Goal: Transaction & Acquisition: Purchase product/service

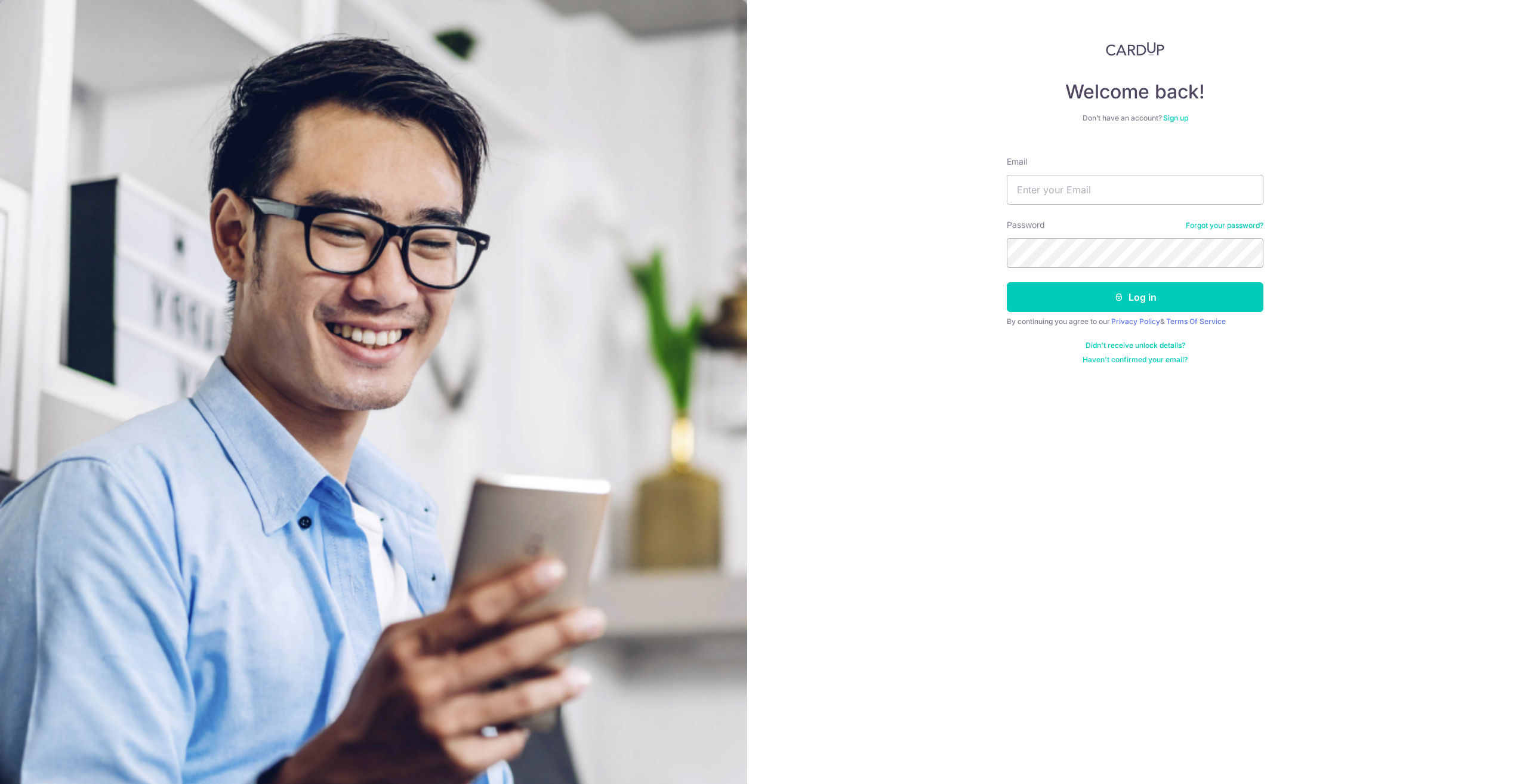
click at [854, 118] on link "Sign up" at bounding box center [1175, 118] width 25 height 9
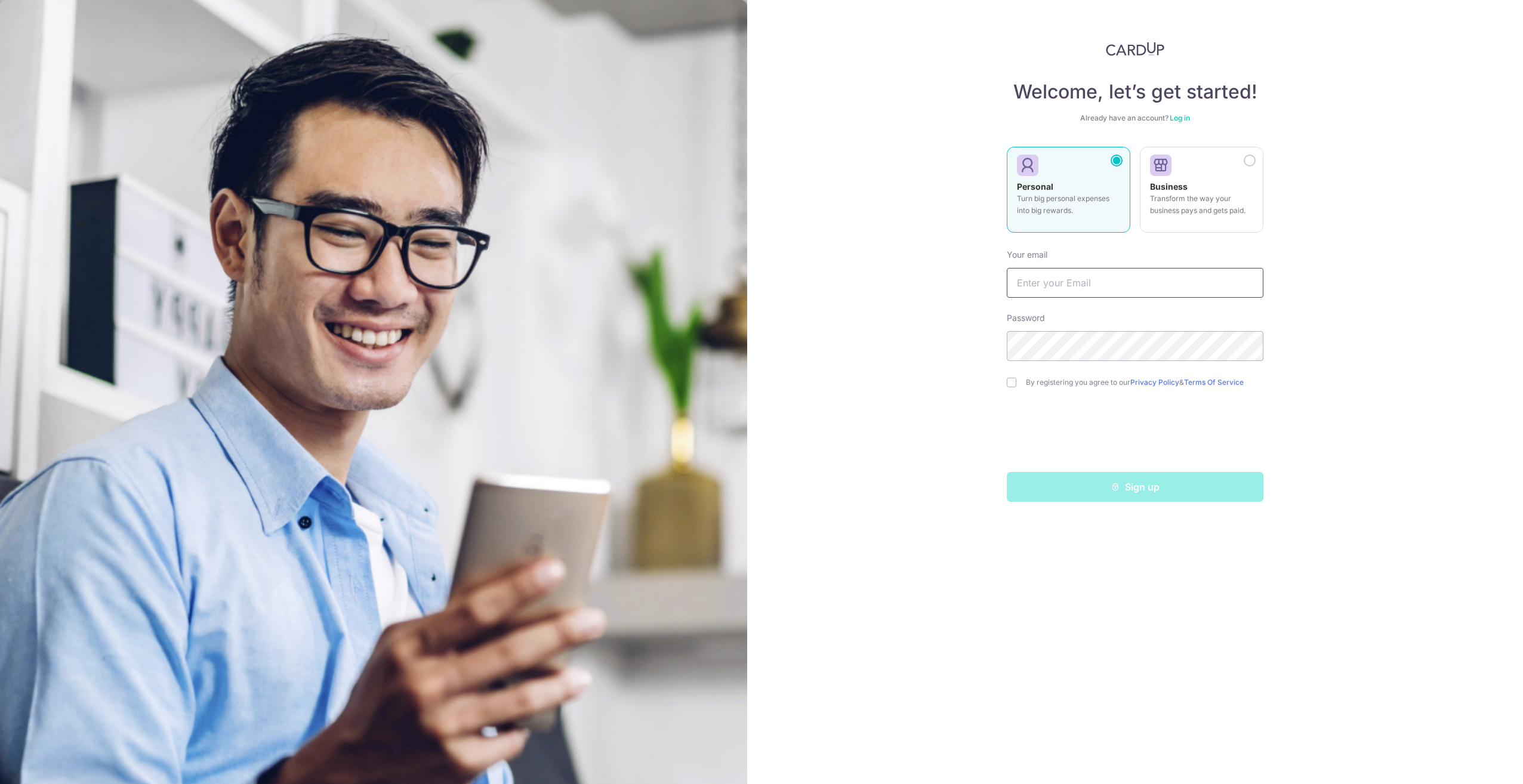
click at [854, 282] on input "text" at bounding box center [1135, 282] width 257 height 29
type input "manjivdodanwela@gmail.com"
click at [854, 486] on div "Sign up" at bounding box center [1135, 487] width 271 height 29
click at [854, 383] on label "By registering you agree to our Privacy Policy & Terms Of Service" at bounding box center [1144, 382] width 237 height 9
click at [854, 384] on input "checkbox" at bounding box center [1012, 382] width 9 height 9
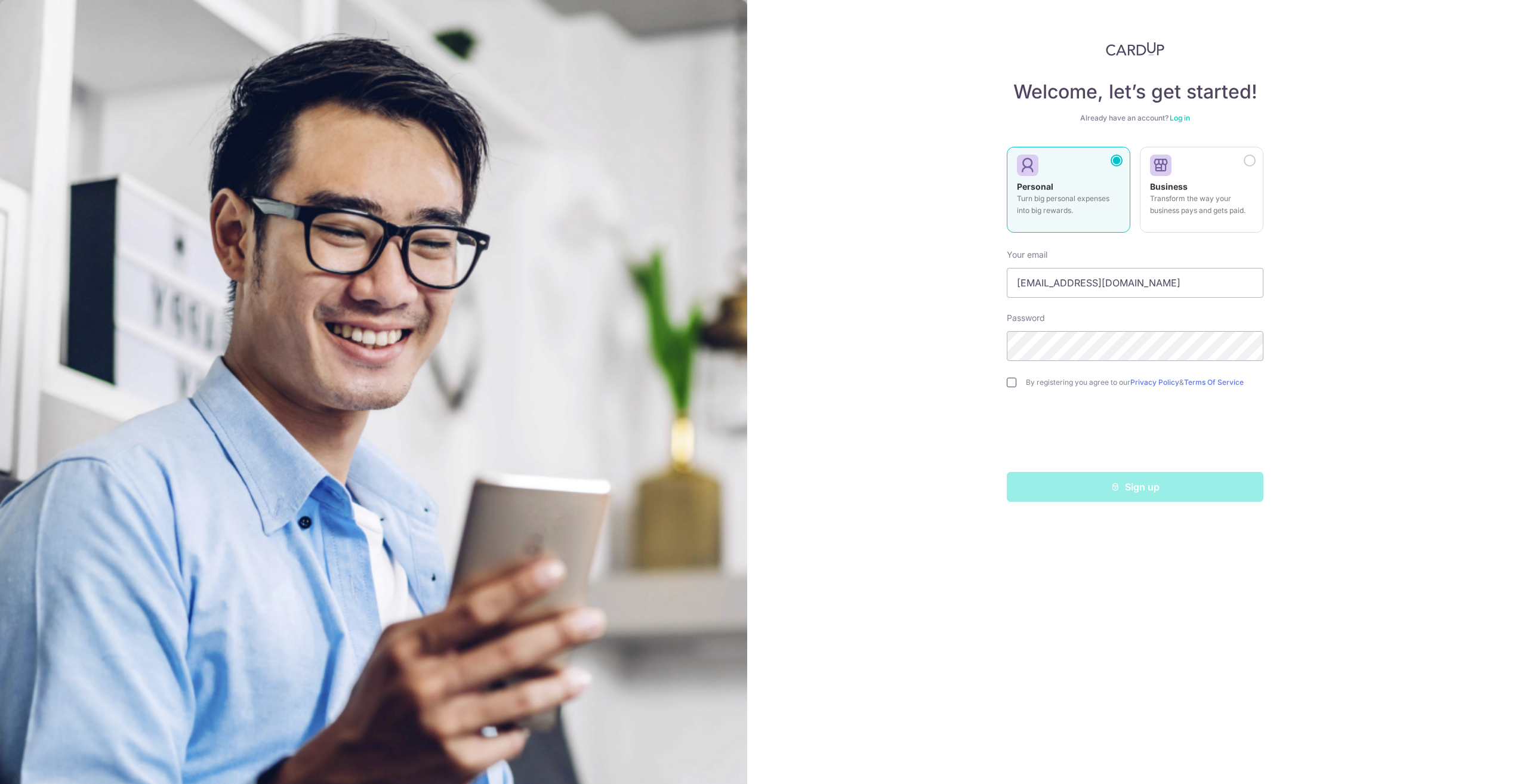
checkbox input "true"
click at [854, 482] on icon "submit" at bounding box center [1116, 487] width 9 height 9
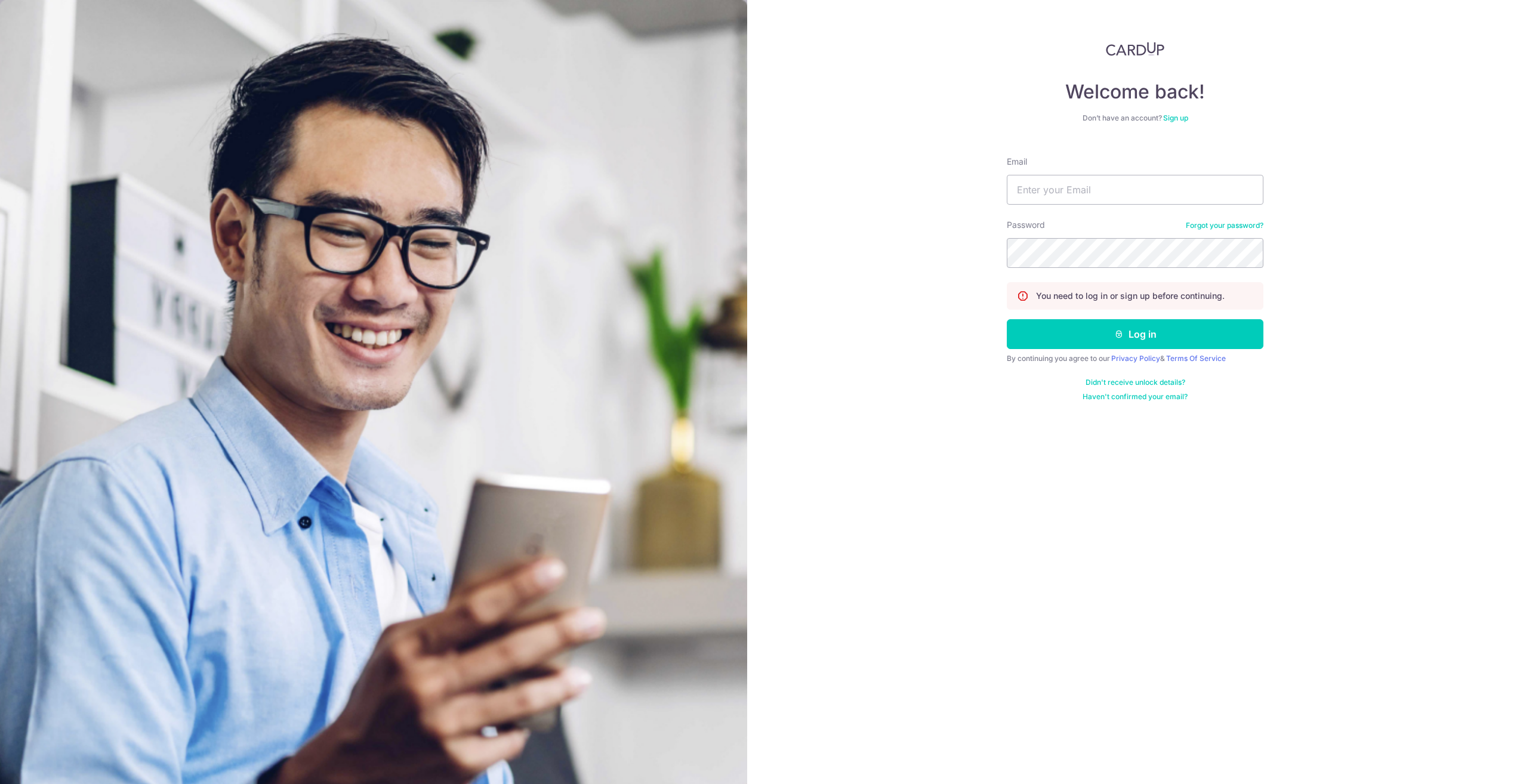
click at [1176, 117] on link "Sign up" at bounding box center [1175, 118] width 25 height 9
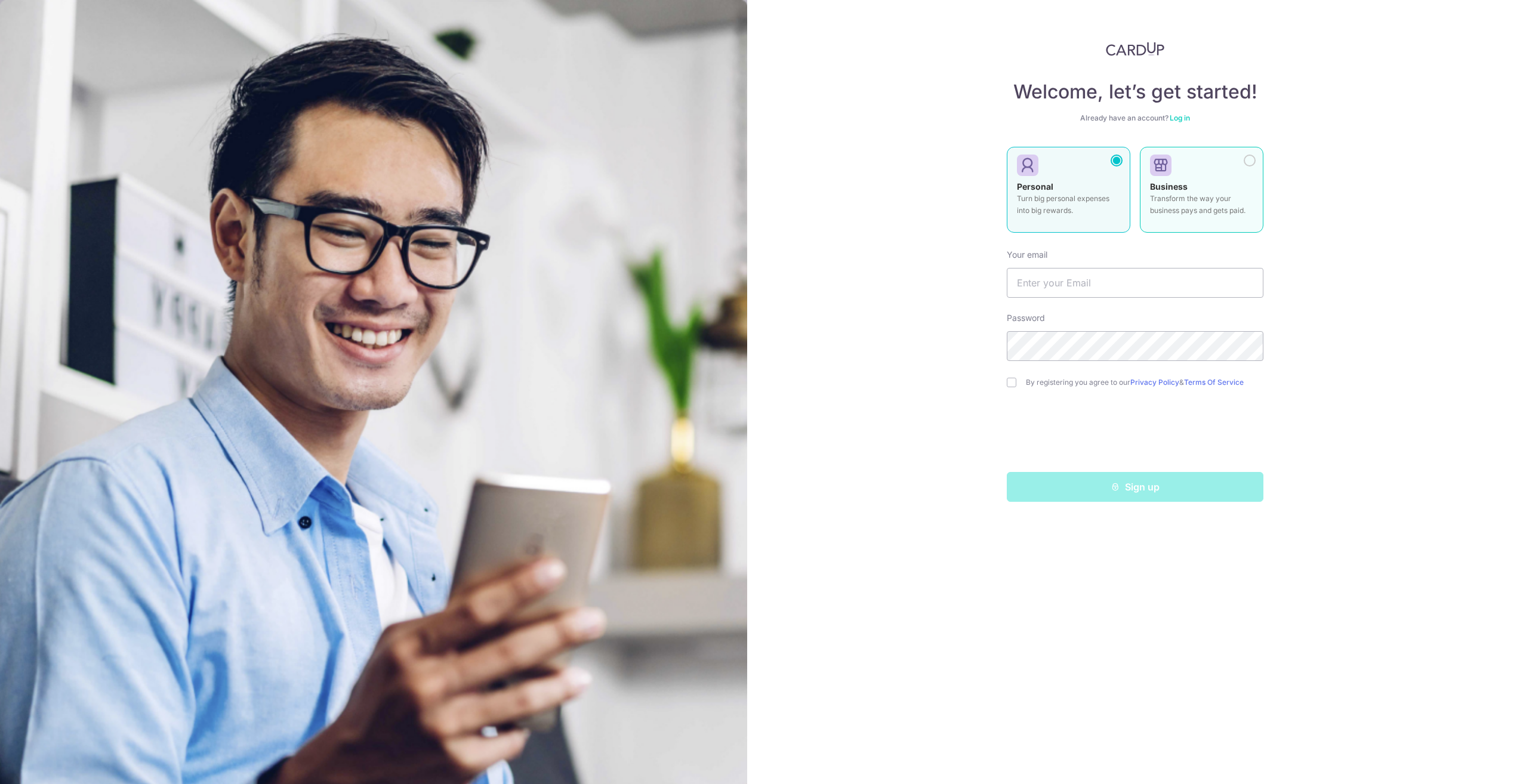
drag, startPoint x: 1252, startPoint y: 164, endPoint x: 1244, endPoint y: 166, distance: 8.2
click at [1251, 164] on div at bounding box center [1249, 160] width 12 height 12
click at [1183, 119] on link "Log in" at bounding box center [1180, 118] width 20 height 9
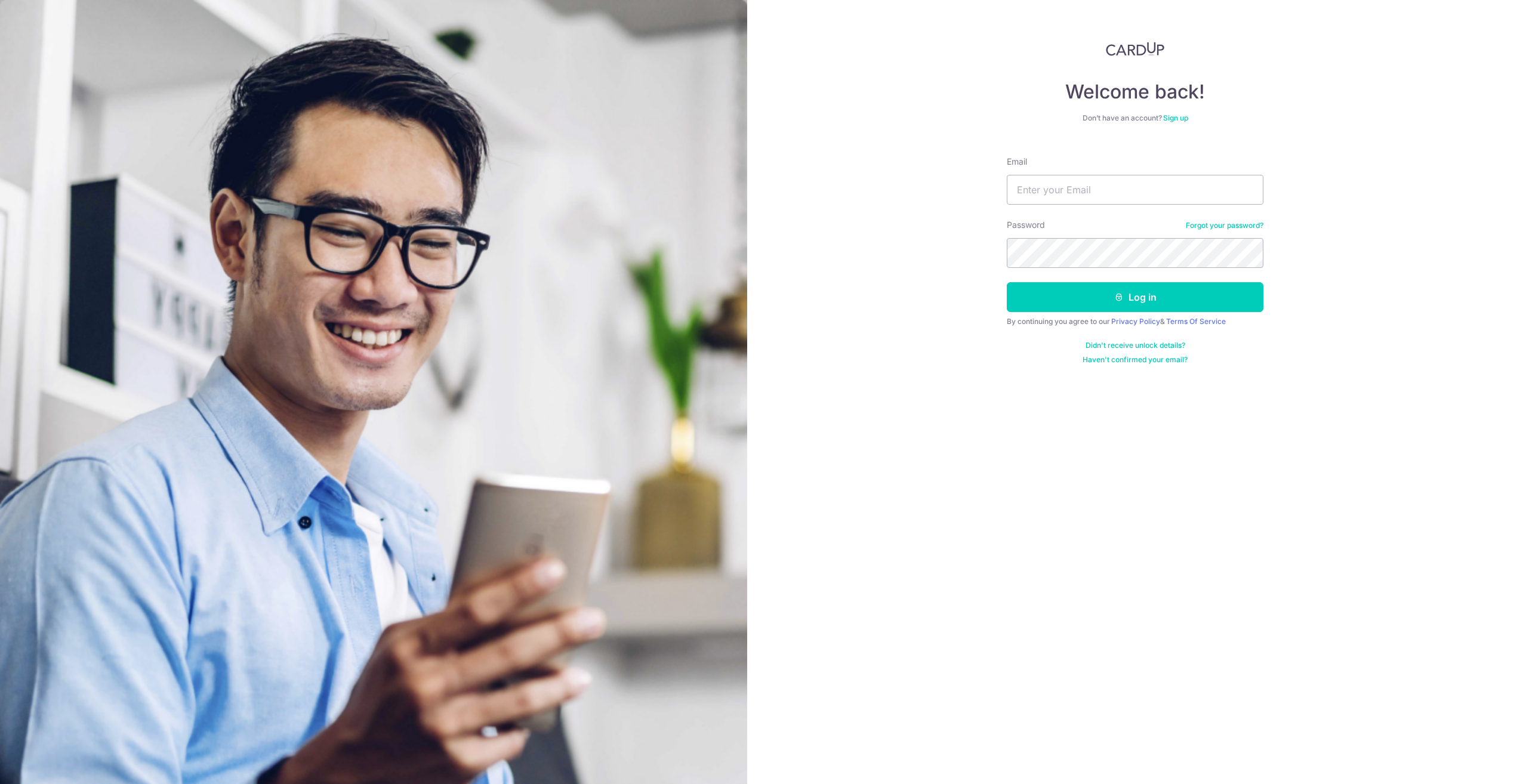
click at [1231, 223] on link "Forgot your password?" at bounding box center [1225, 226] width 78 height 9
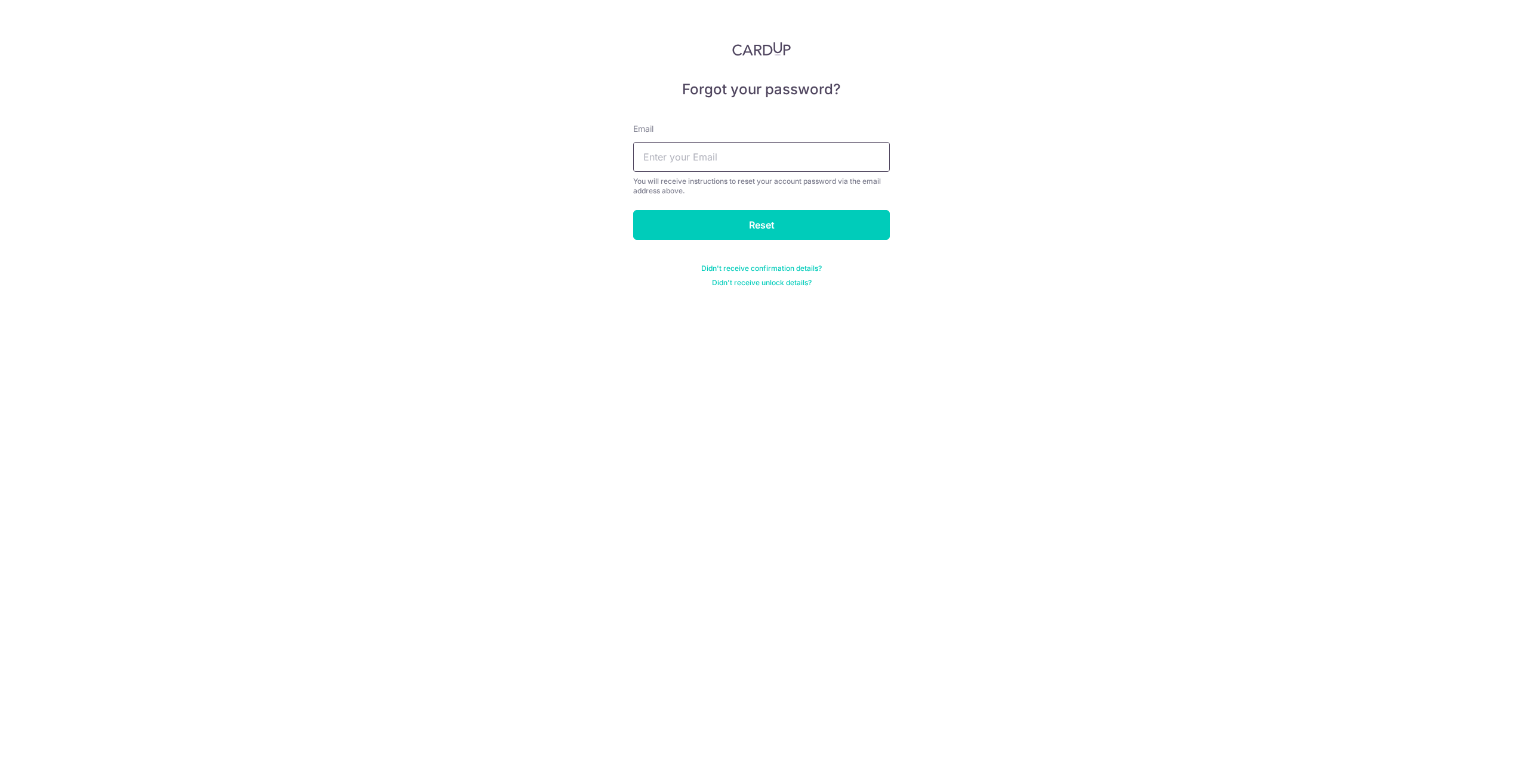
click at [670, 167] on input "text" at bounding box center [761, 157] width 257 height 29
type input "[EMAIL_ADDRESS][DOMAIN_NAME]"
click at [780, 226] on input "Reset" at bounding box center [761, 225] width 257 height 29
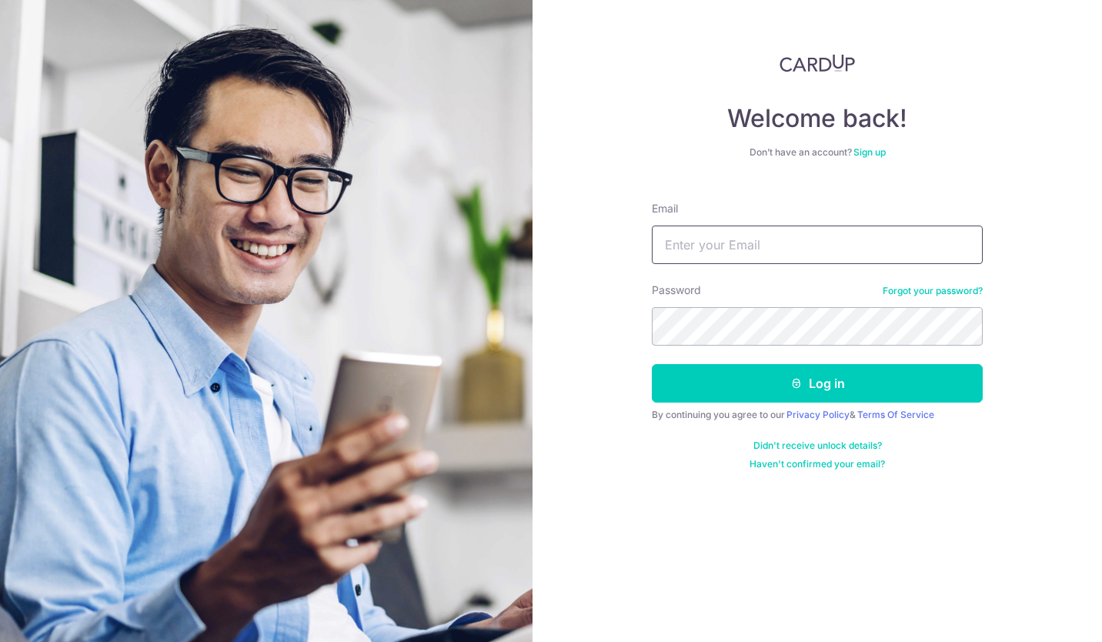
click at [689, 235] on input "Email" at bounding box center [817, 244] width 331 height 38
click at [949, 288] on link "Forgot your password?" at bounding box center [932, 291] width 100 height 12
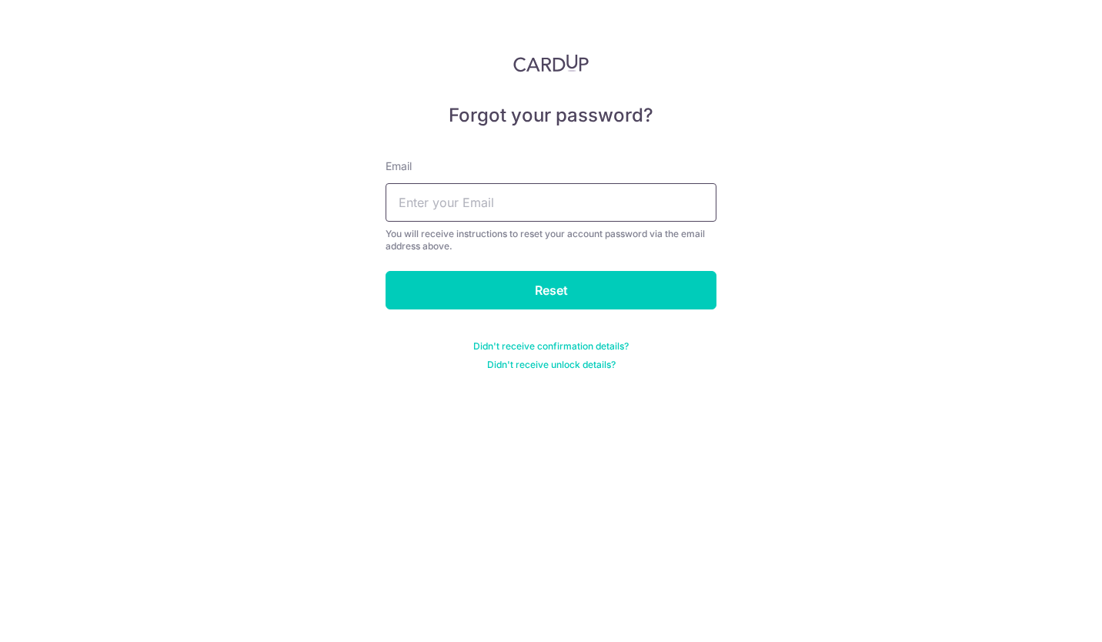
click at [479, 202] on input "text" at bounding box center [550, 202] width 331 height 38
type input "[EMAIL_ADDRESS][DOMAIN_NAME]"
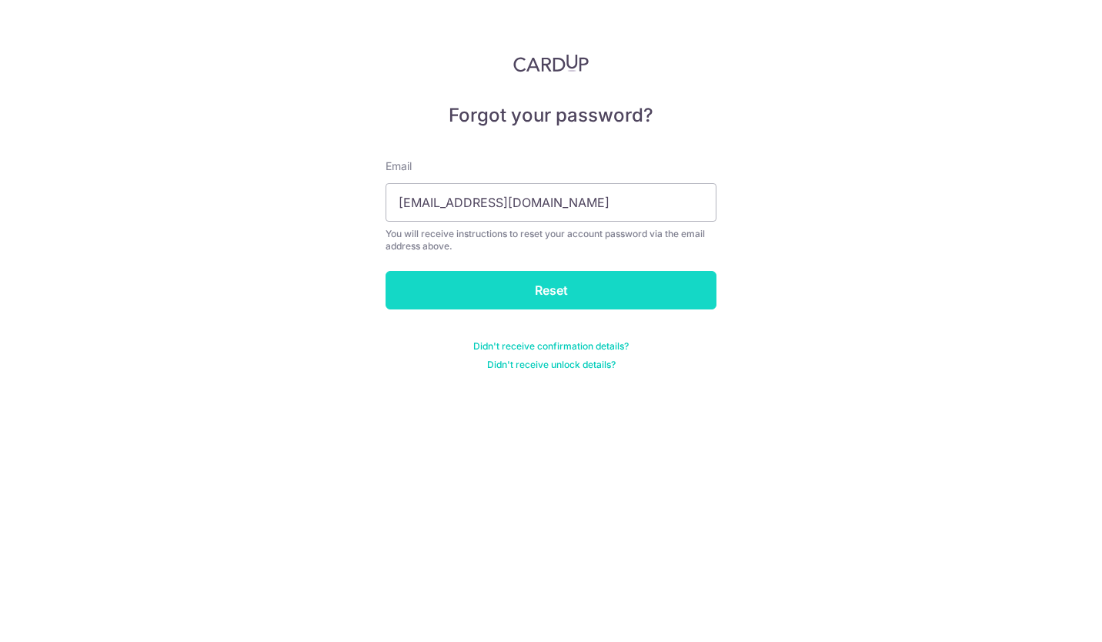
click at [569, 297] on input "Reset" at bounding box center [550, 290] width 331 height 38
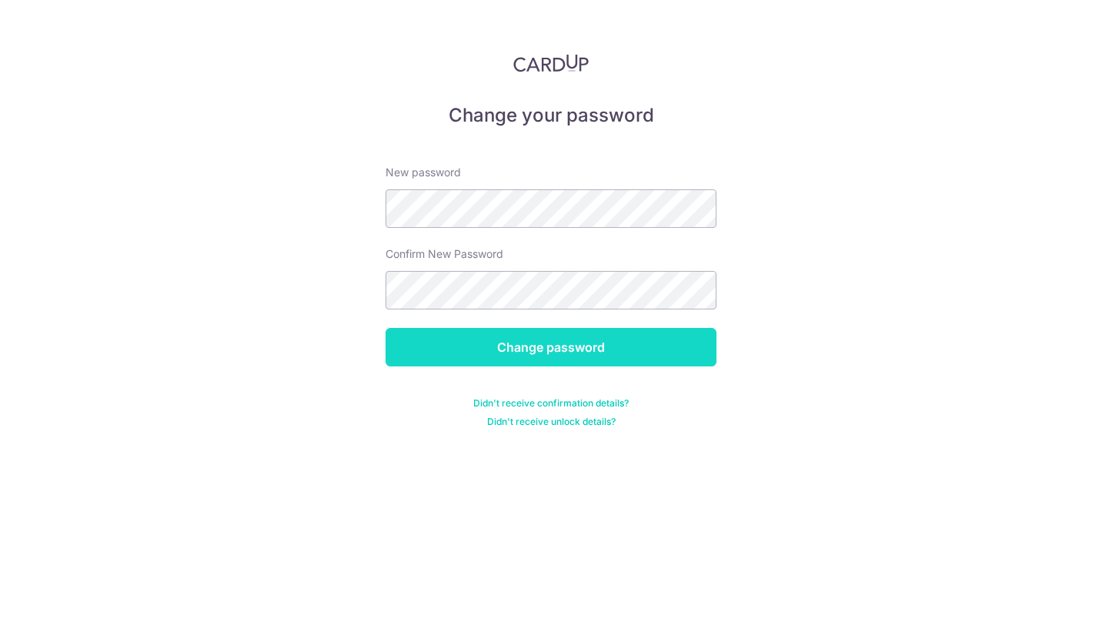
click at [635, 357] on input "Change password" at bounding box center [550, 347] width 331 height 38
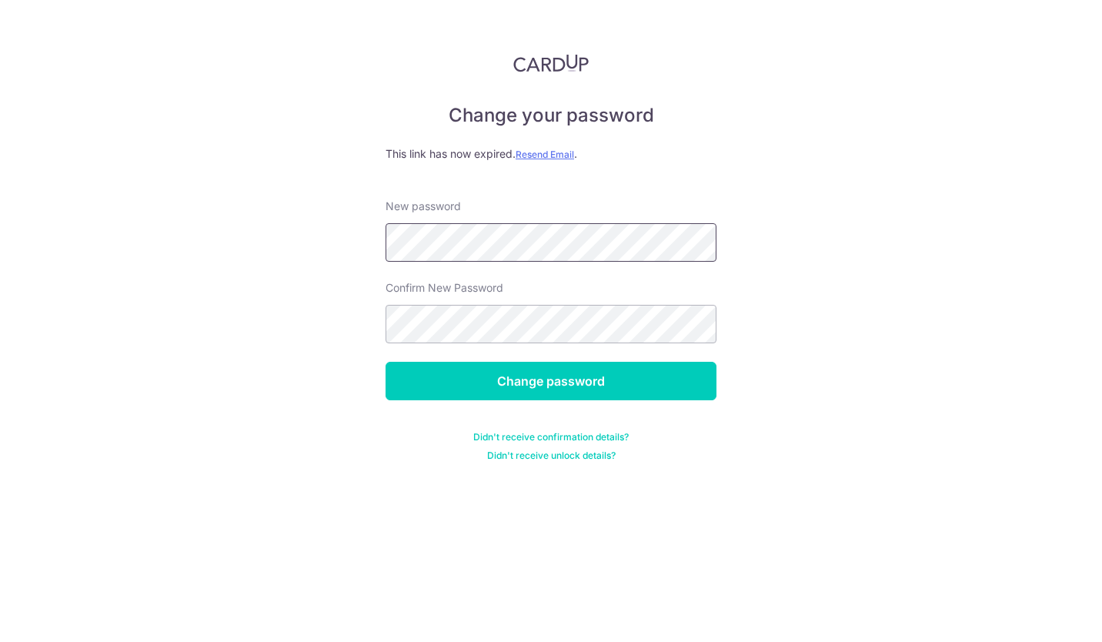
click at [138, 169] on div "Change your password This link has now expired. Resend Email . New password Con…" at bounding box center [551, 321] width 1102 height 642
click at [859, 235] on div "Change your password This link has now expired. Resend Email . New password Con…" at bounding box center [551, 321] width 1102 height 642
click at [542, 151] on u "Resend Email" at bounding box center [544, 154] width 58 height 12
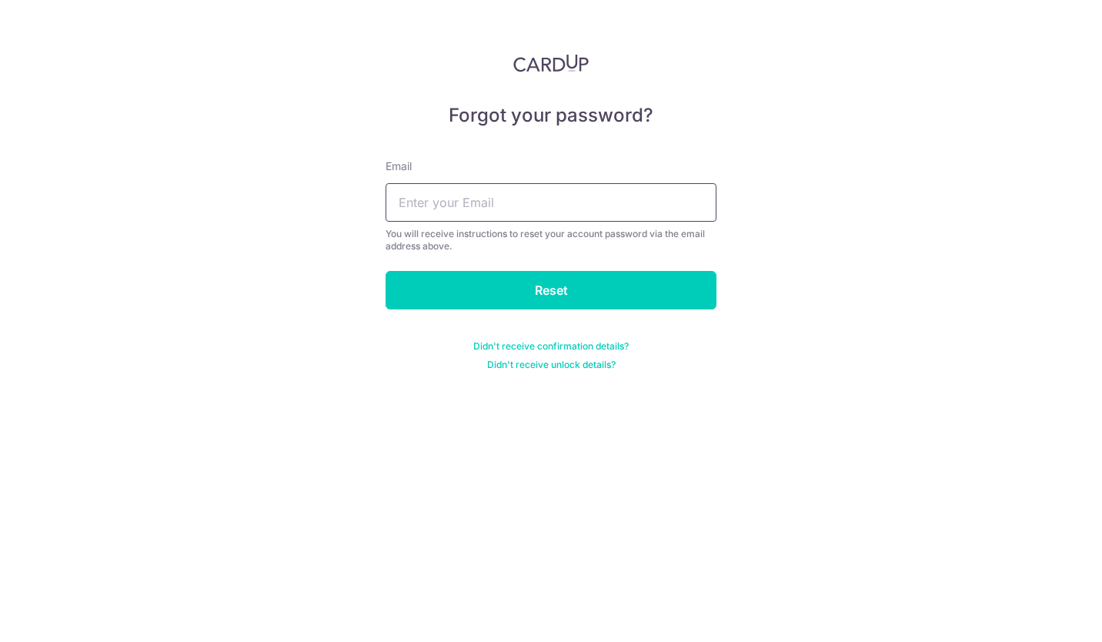
drag, startPoint x: 460, startPoint y: 195, endPoint x: 474, endPoint y: 201, distance: 14.9
click at [460, 195] on input "text" at bounding box center [550, 202] width 331 height 38
type input "[EMAIL_ADDRESS][DOMAIN_NAME]"
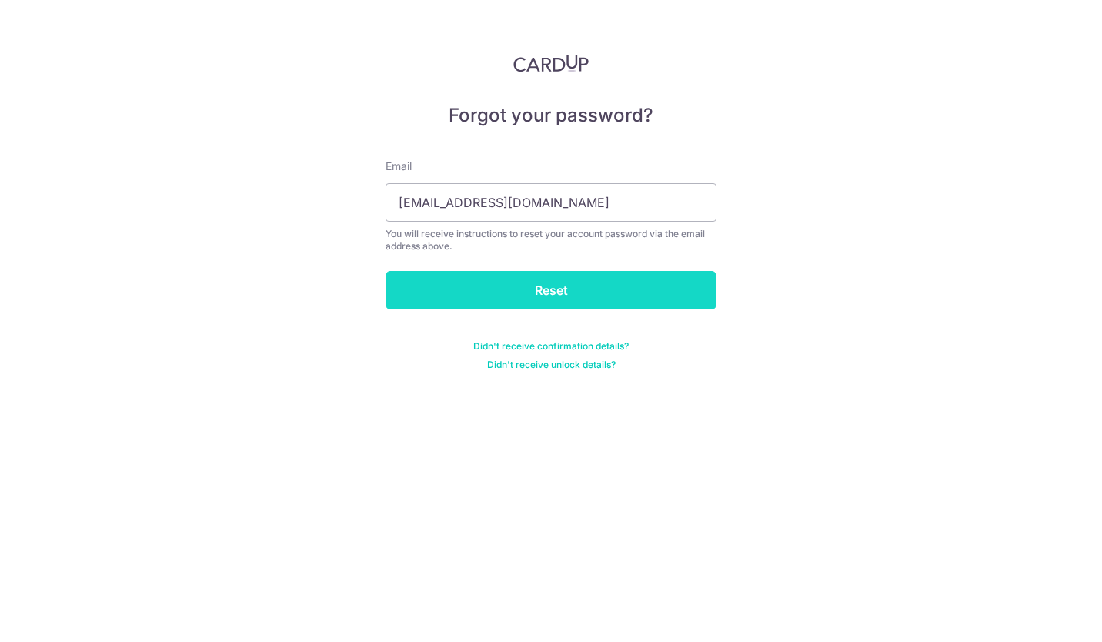
click at [542, 279] on input "Reset" at bounding box center [550, 290] width 331 height 38
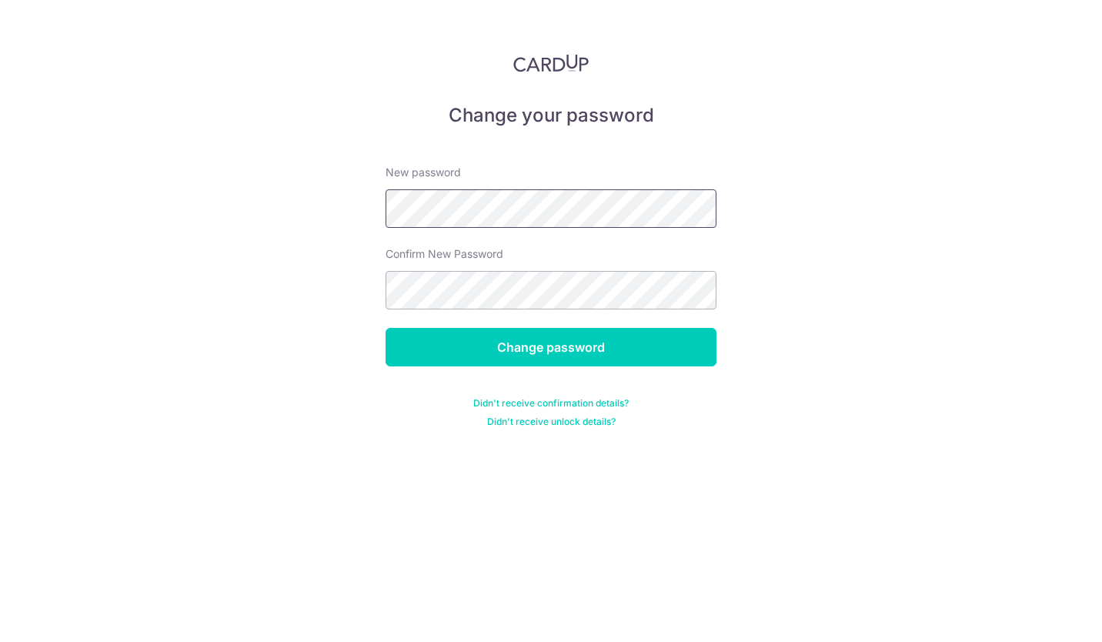
click at [37, 118] on div "Change your password New password Confirm New Password Change password Didn't r…" at bounding box center [551, 321] width 1102 height 642
click at [869, 337] on div "Change your password New password Confirm New Password Change password Didn't r…" at bounding box center [551, 321] width 1102 height 642
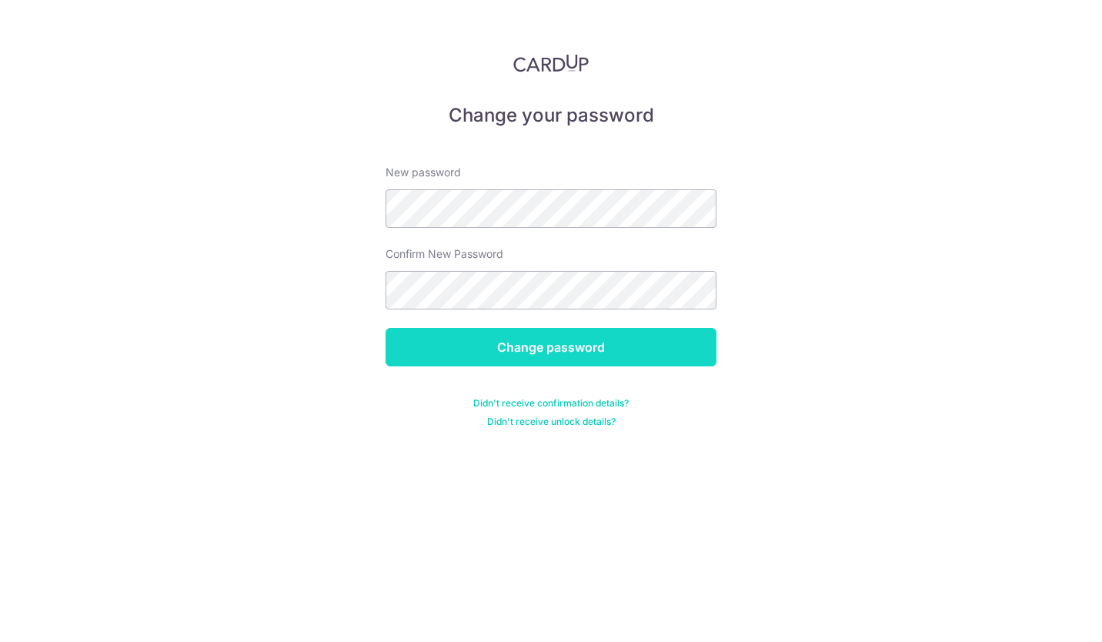
click at [638, 350] on input "Change password" at bounding box center [550, 347] width 331 height 38
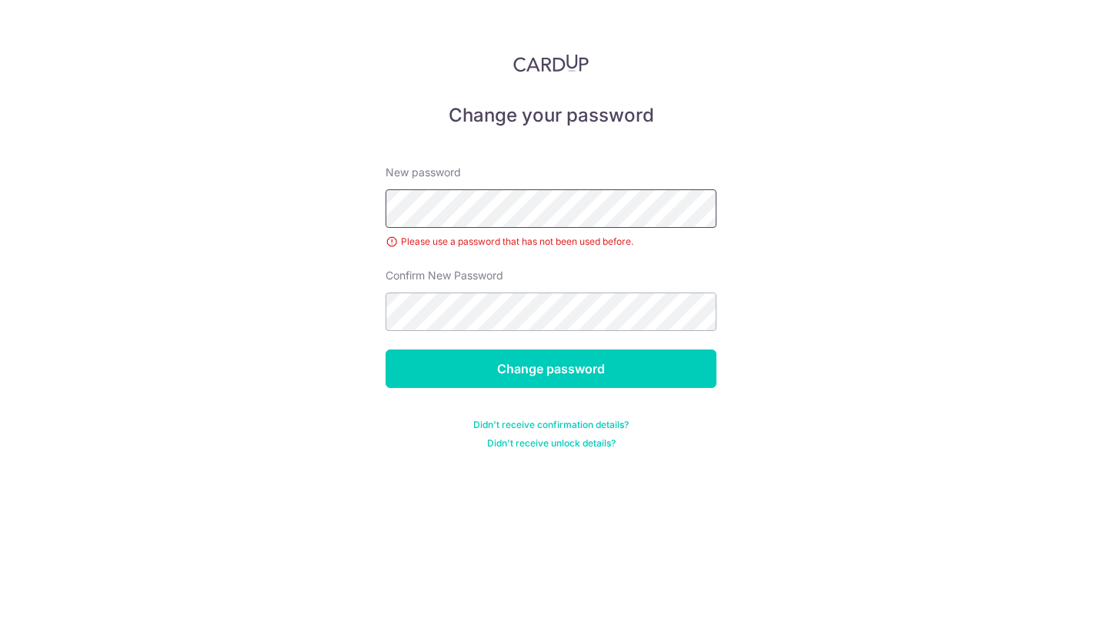
click at [304, 173] on div "Change your password New password Please use a password that has not been used …" at bounding box center [551, 321] width 1102 height 642
click at [150, 146] on div "Change your password New password Please use a password that has not been used …" at bounding box center [551, 321] width 1102 height 642
click at [951, 393] on div "Change your password New password Please use a password that has not been used …" at bounding box center [551, 321] width 1102 height 642
click at [548, 348] on form "New password Please use a password that has not been used before. Confirm New P…" at bounding box center [550, 297] width 331 height 303
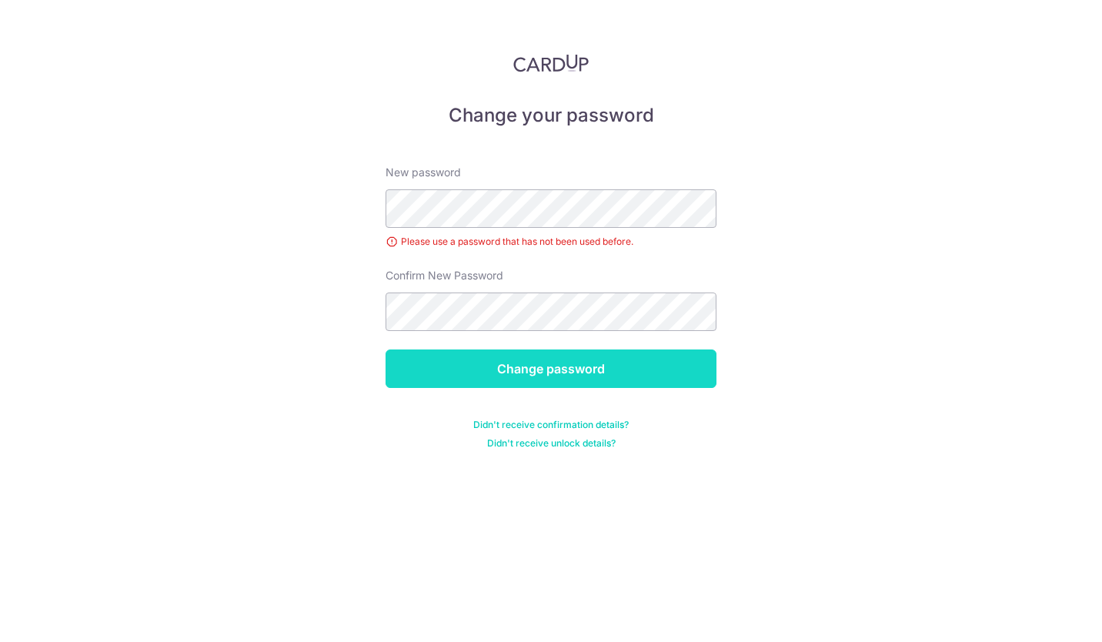
click at [564, 363] on input "Change password" at bounding box center [550, 368] width 331 height 38
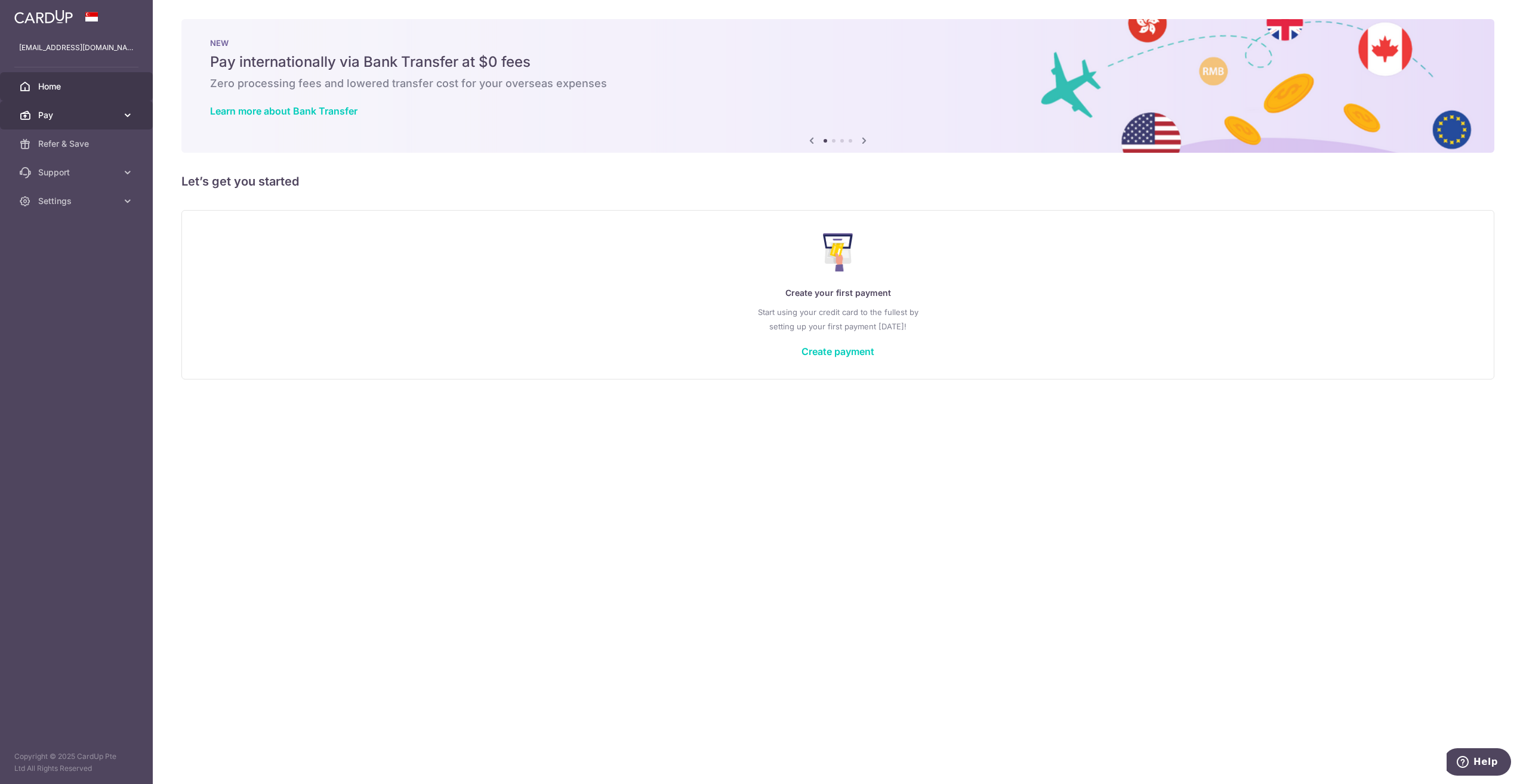
click at [79, 123] on link "Pay" at bounding box center [76, 115] width 153 height 29
click at [64, 169] on span "Recipients" at bounding box center [78, 172] width 79 height 12
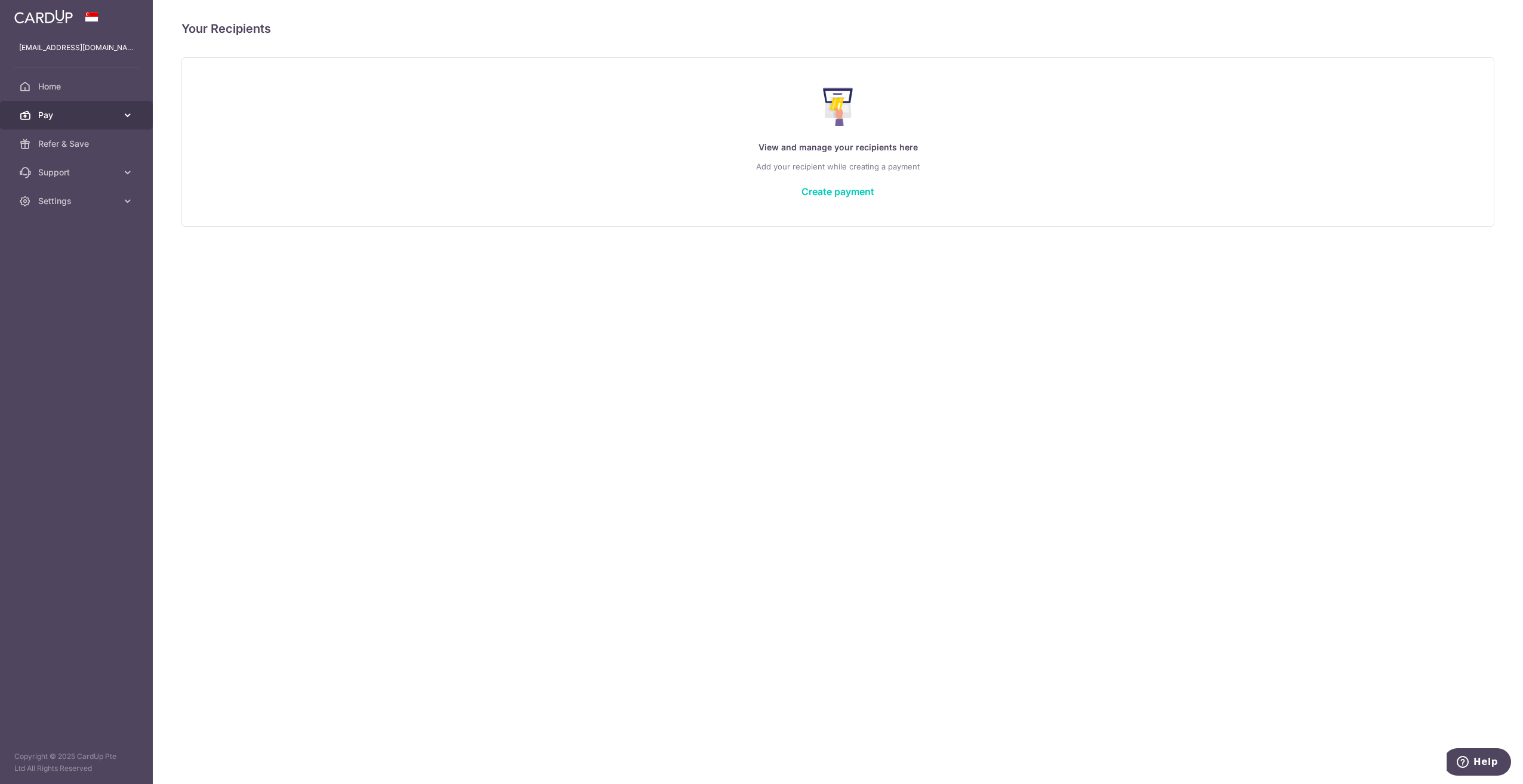
click at [70, 120] on span "Pay" at bounding box center [78, 115] width 79 height 12
click at [60, 136] on link "Payments" at bounding box center [76, 143] width 153 height 29
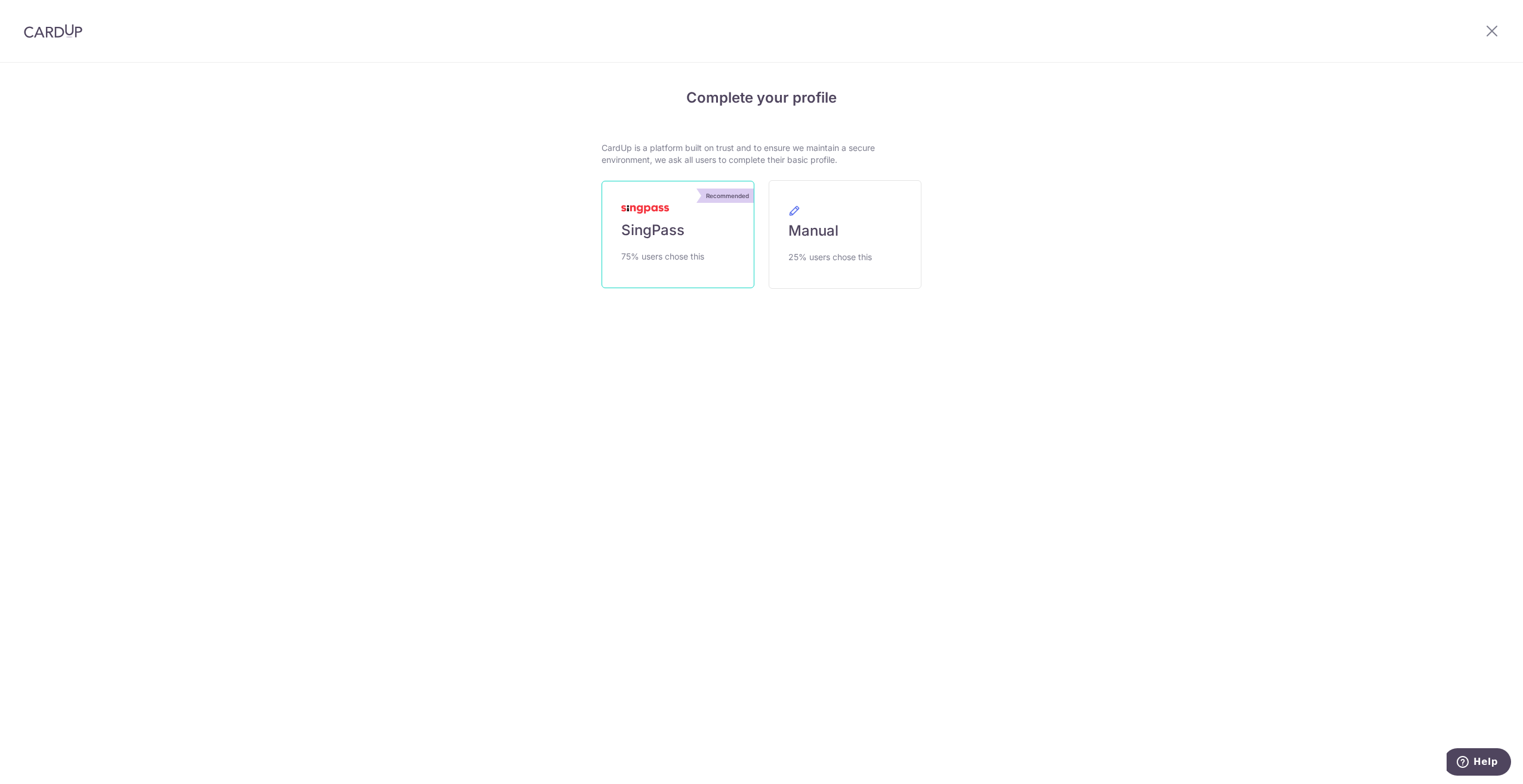
click at [635, 204] on link "Recommended SingPass 75% users chose this" at bounding box center [677, 234] width 153 height 107
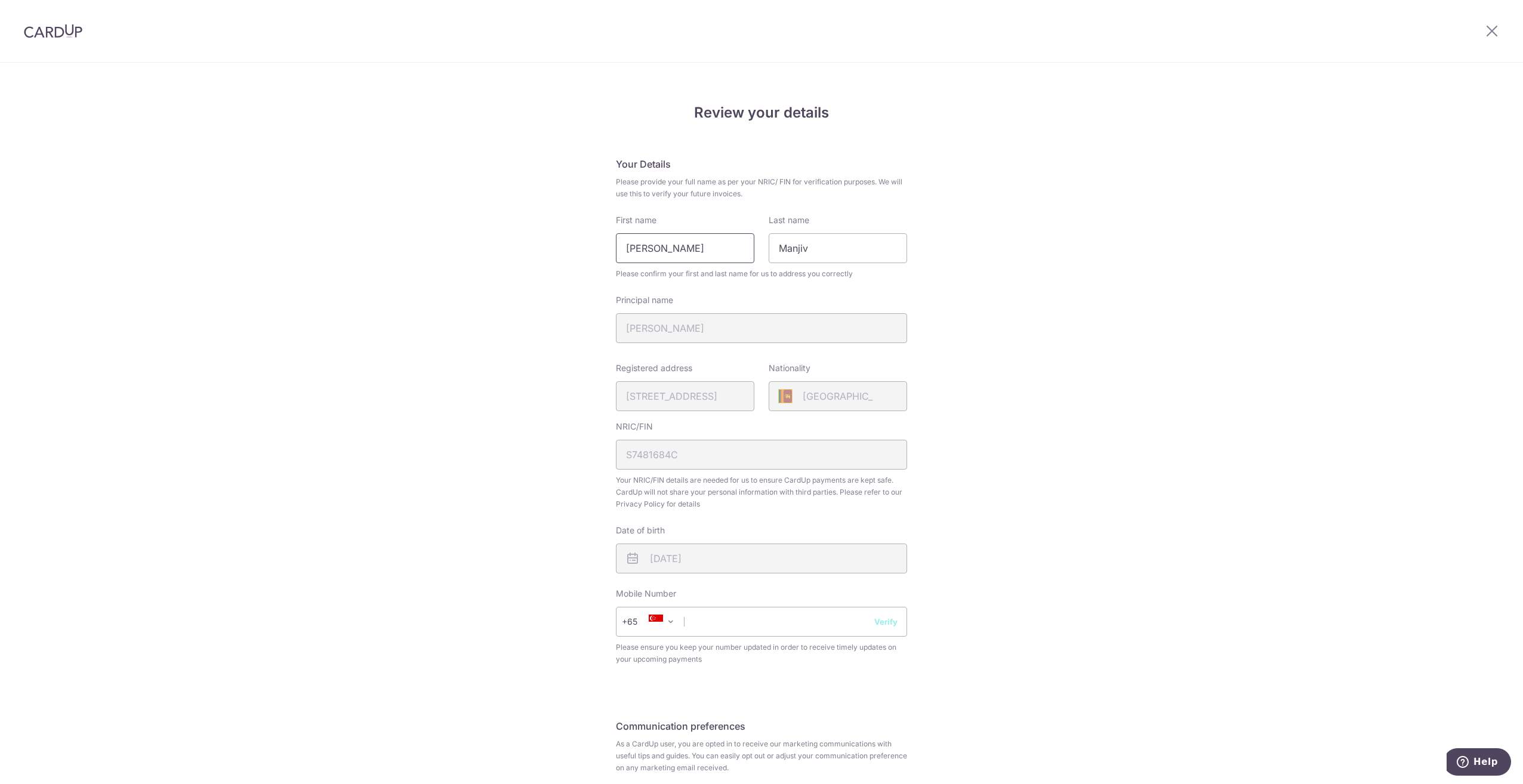
drag, startPoint x: 727, startPoint y: 256, endPoint x: 630, endPoint y: 239, distance: 98.5
click at [630, 239] on input "[PERSON_NAME]" at bounding box center [685, 248] width 138 height 29
type input "B"
type input "Manjiv"
drag, startPoint x: 878, startPoint y: 261, endPoint x: 868, endPoint y: 250, distance: 14.9
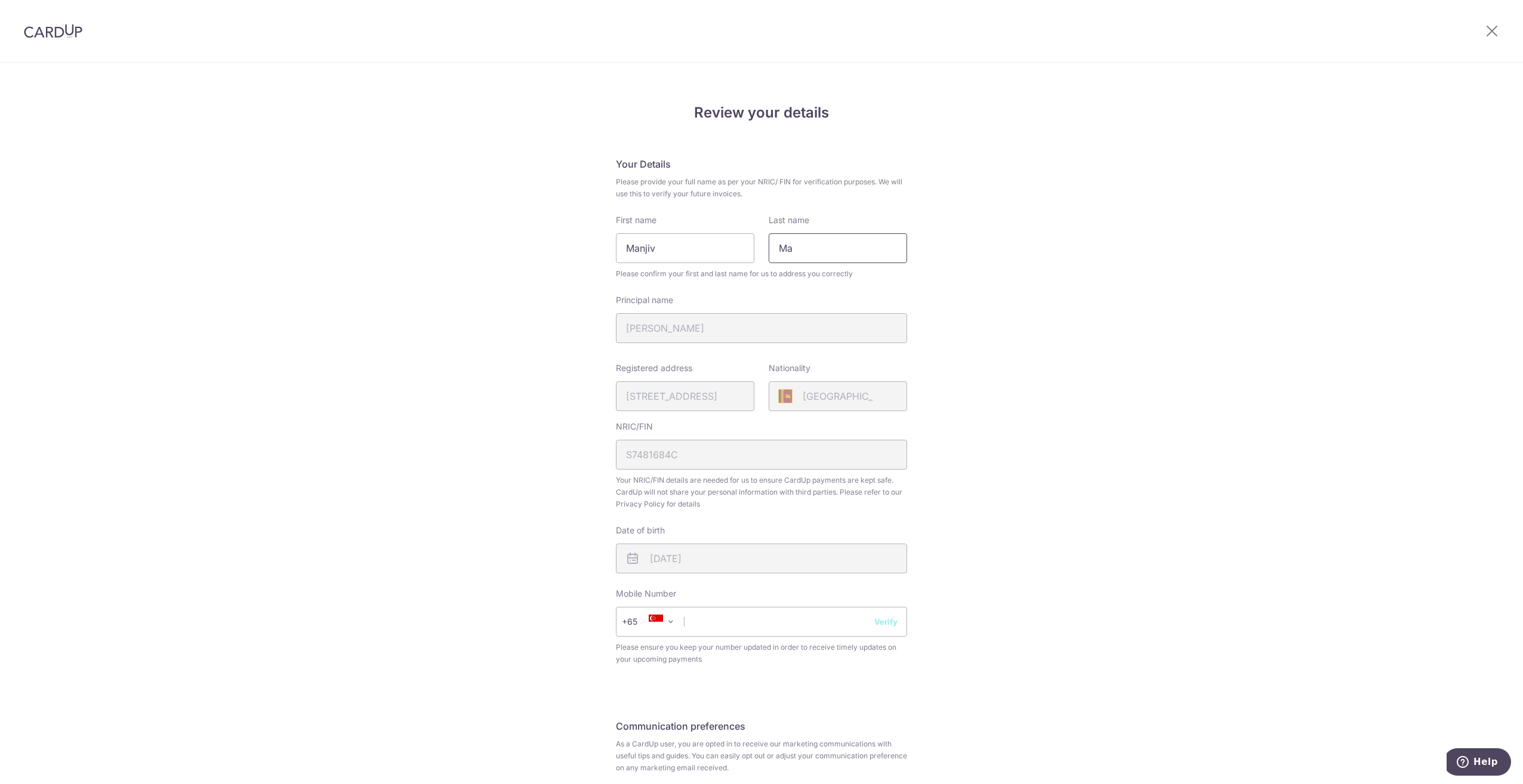
type input "M"
type input "d"
type input "Dodanwela"
click at [964, 188] on div "Review your details Your Details Please provide your full name as per your NRIC…" at bounding box center [761, 474] width 1523 height 820
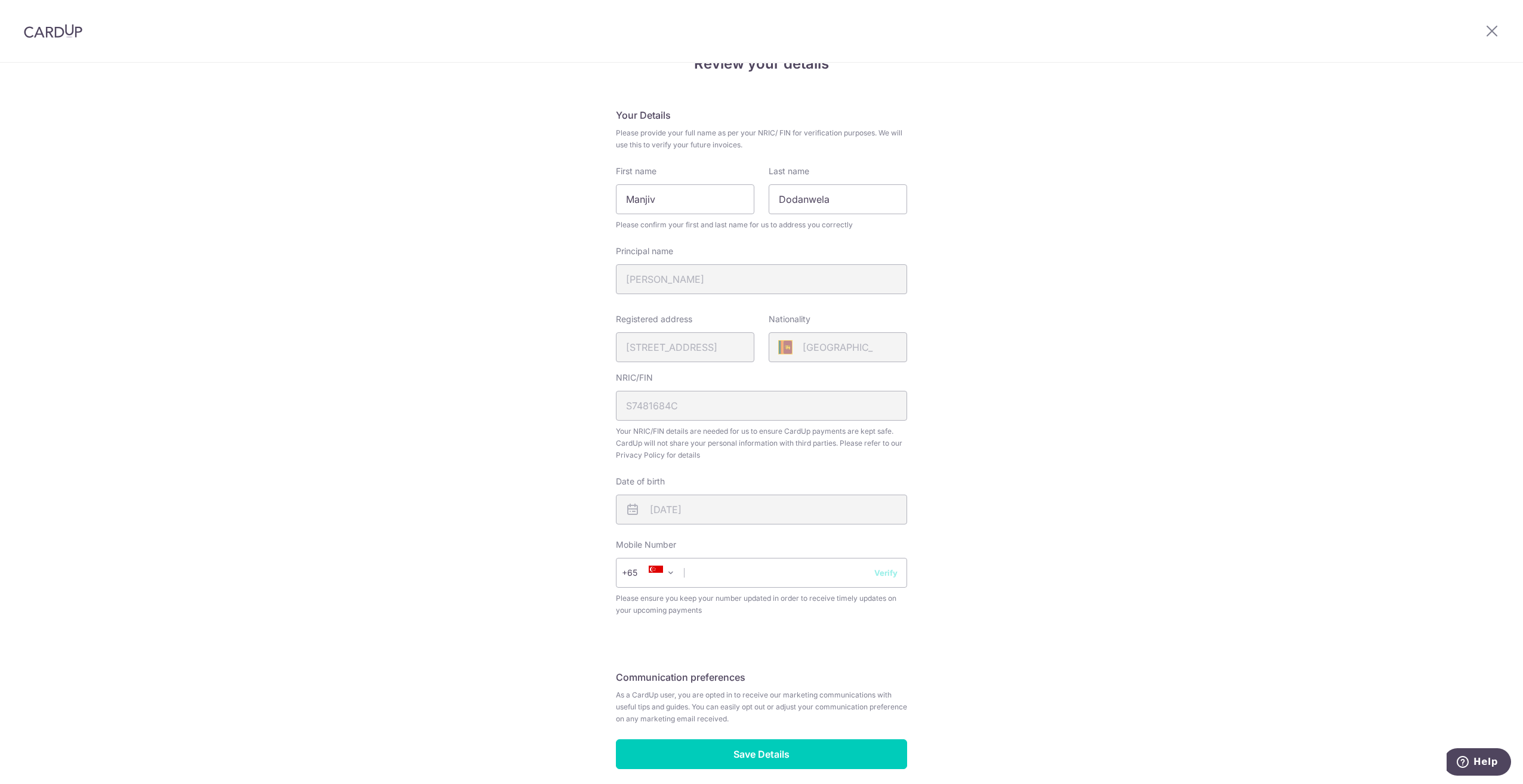
scroll to position [99, 0]
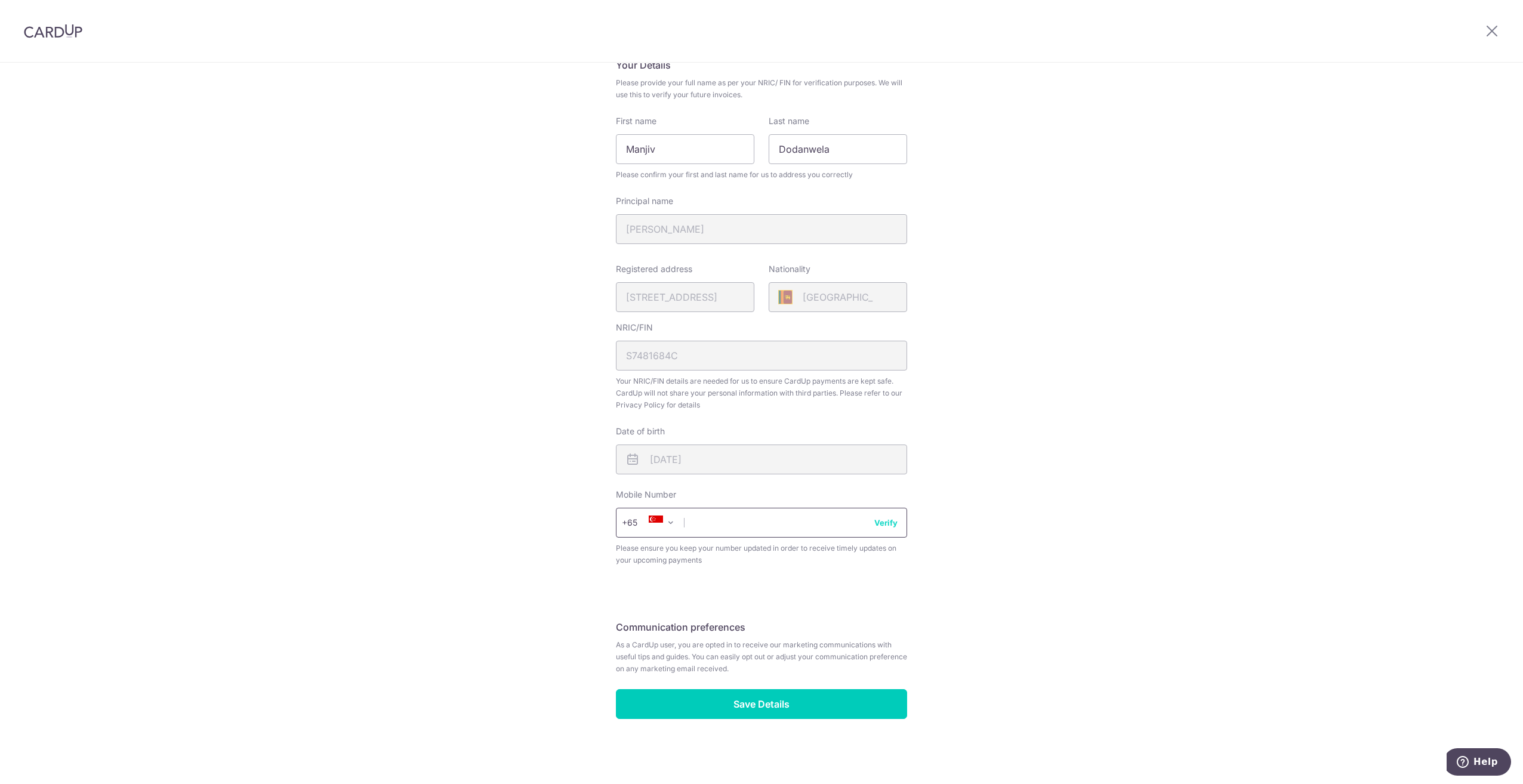
click at [709, 523] on input "text" at bounding box center [761, 523] width 291 height 29
type input "93837132"
click at [1151, 457] on div "Review your details Your Details Please provide your full name as per your NRIC…" at bounding box center [761, 375] width 1523 height 820
click at [883, 520] on button "Verify" at bounding box center [886, 522] width 23 height 12
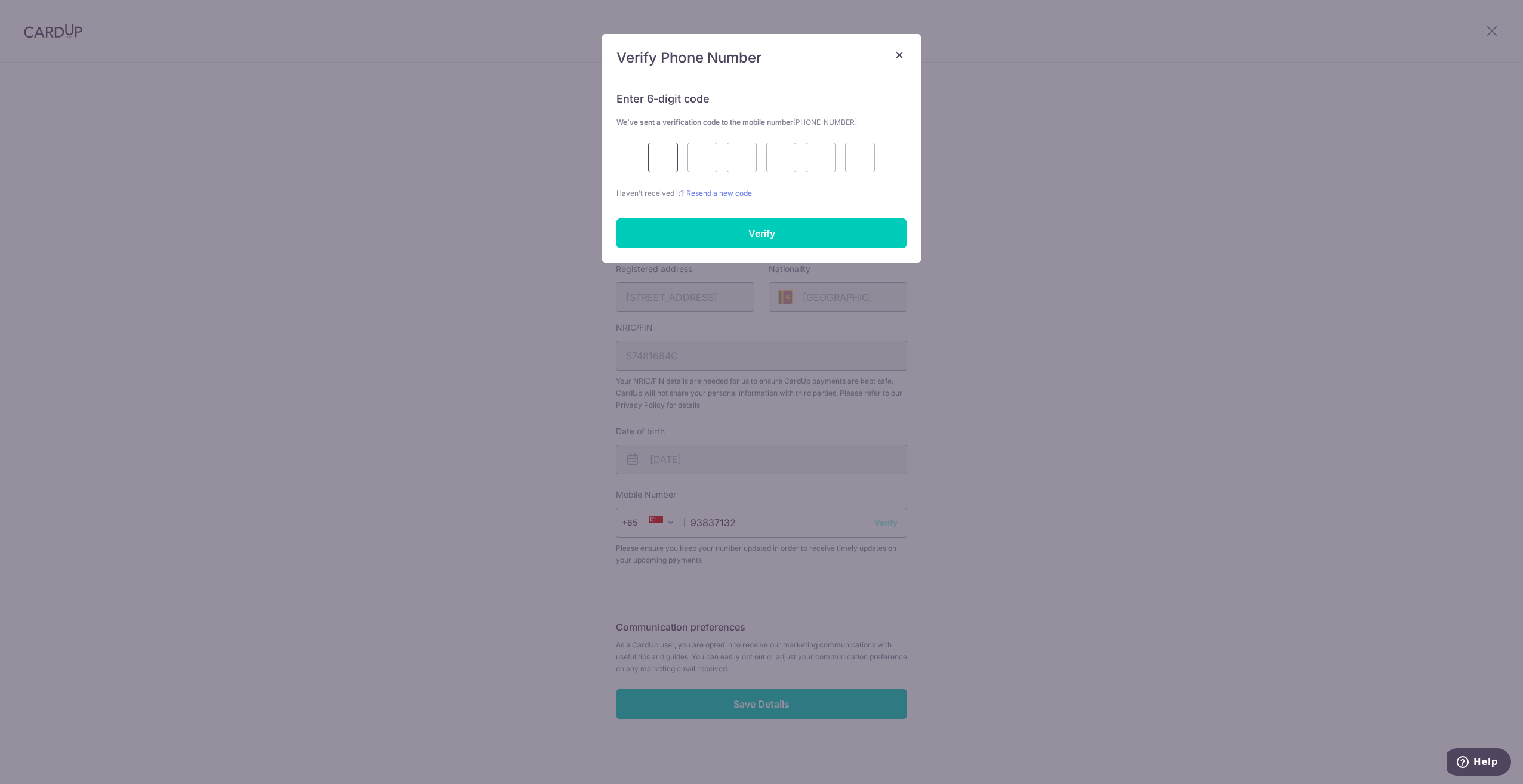
click at [670, 160] on input "text" at bounding box center [663, 157] width 29 height 29
type input "4"
type input "7"
type input "6"
type input "3"
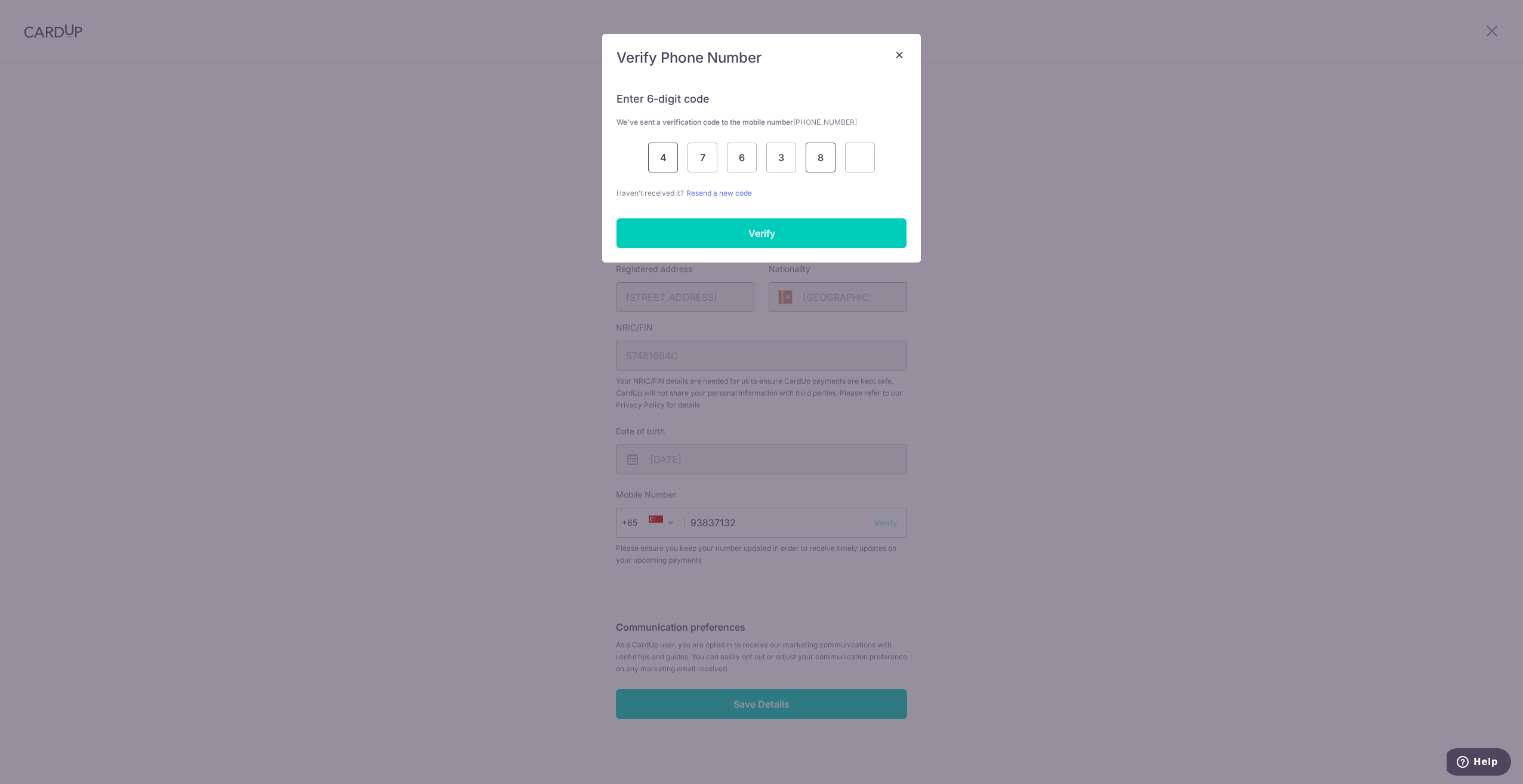
type input "8"
type input "0"
drag, startPoint x: 794, startPoint y: 231, endPoint x: 838, endPoint y: 231, distance: 44.0
click at [794, 231] on input "Verify" at bounding box center [762, 233] width 290 height 29
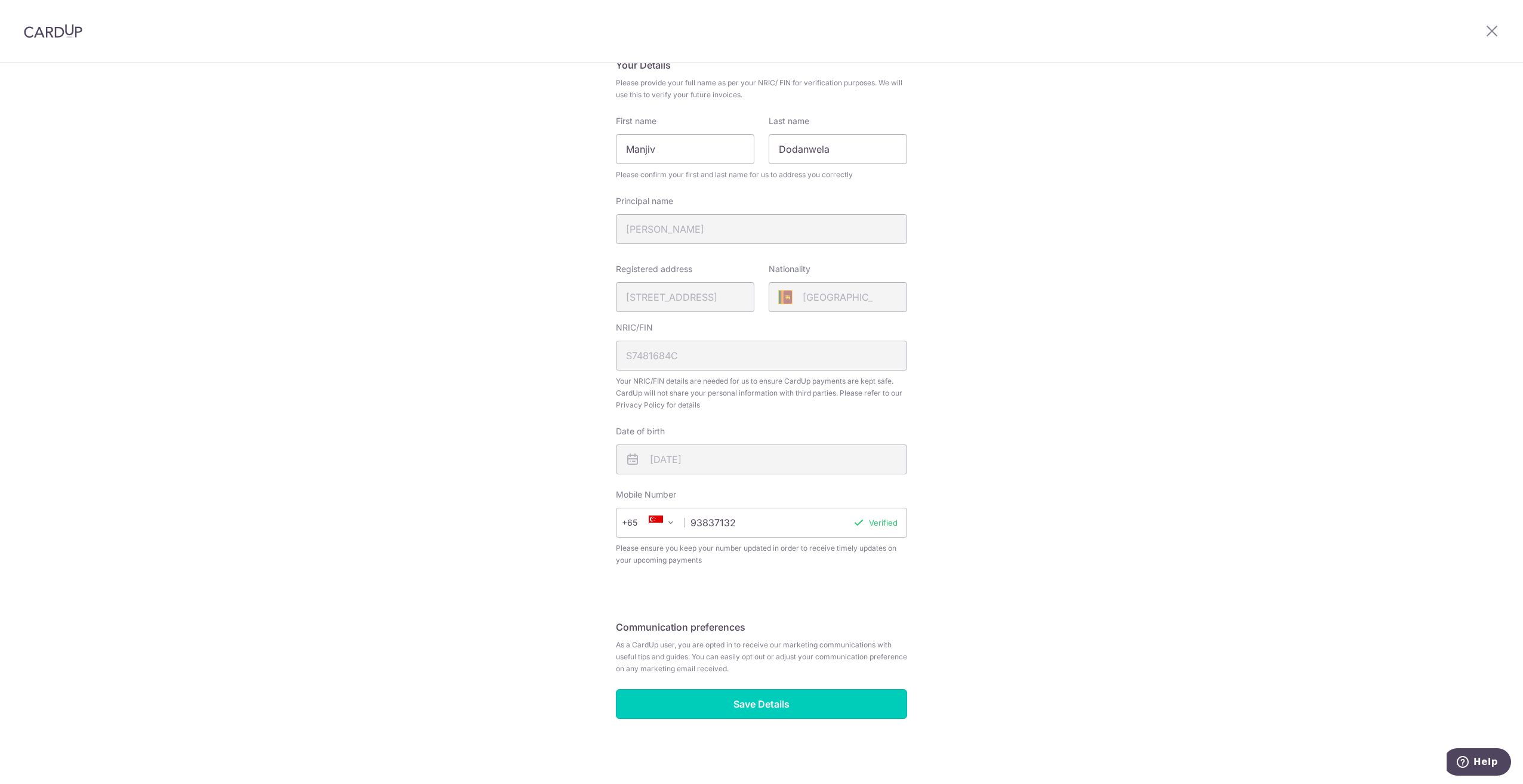
drag, startPoint x: 791, startPoint y: 704, endPoint x: 873, endPoint y: 672, distance: 88.0
click at [790, 694] on input "Save Details" at bounding box center [761, 704] width 291 height 29
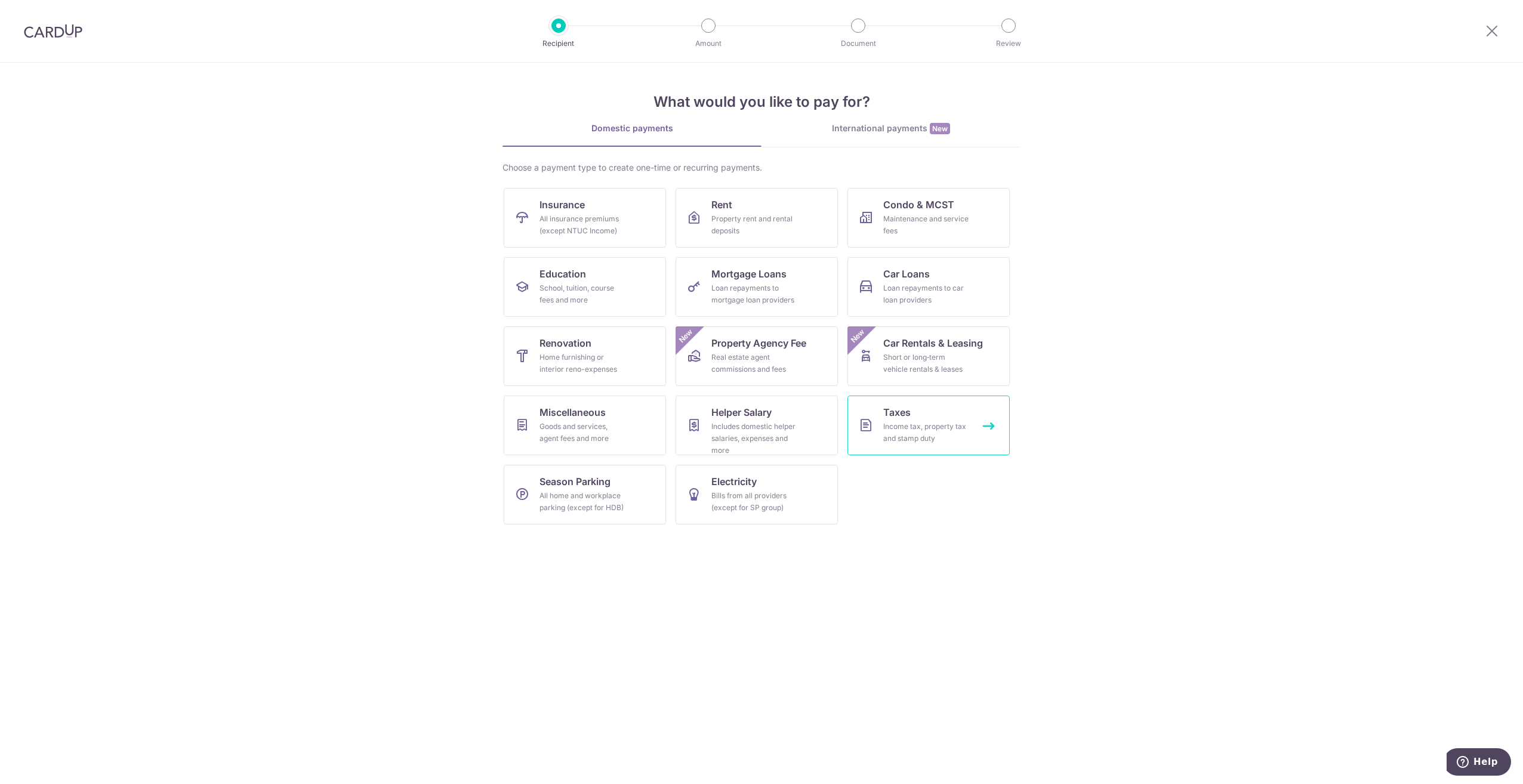
click at [905, 412] on span "Taxes" at bounding box center [897, 412] width 27 height 14
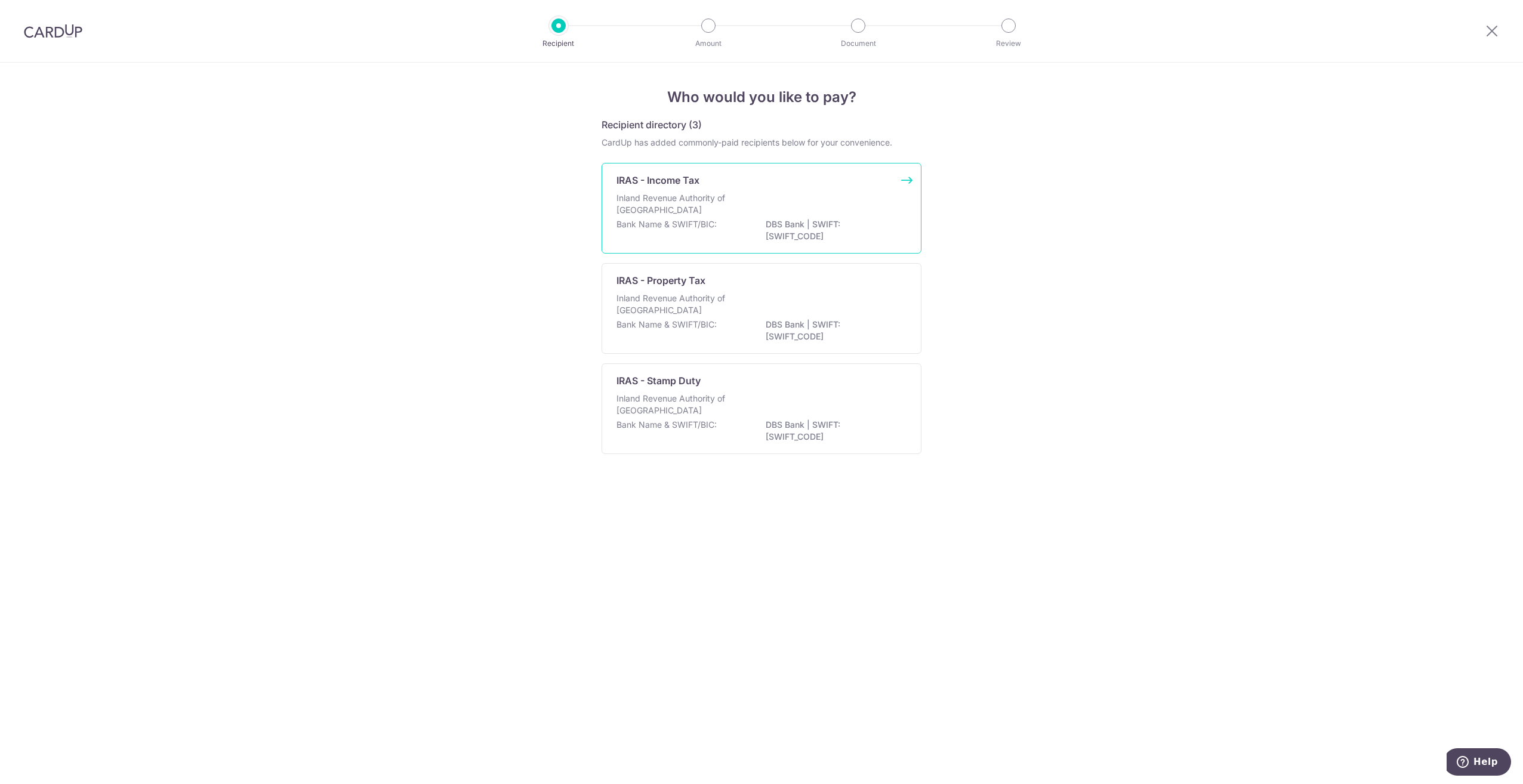
click at [652, 179] on p "IRAS - Income Tax" at bounding box center [658, 180] width 83 height 14
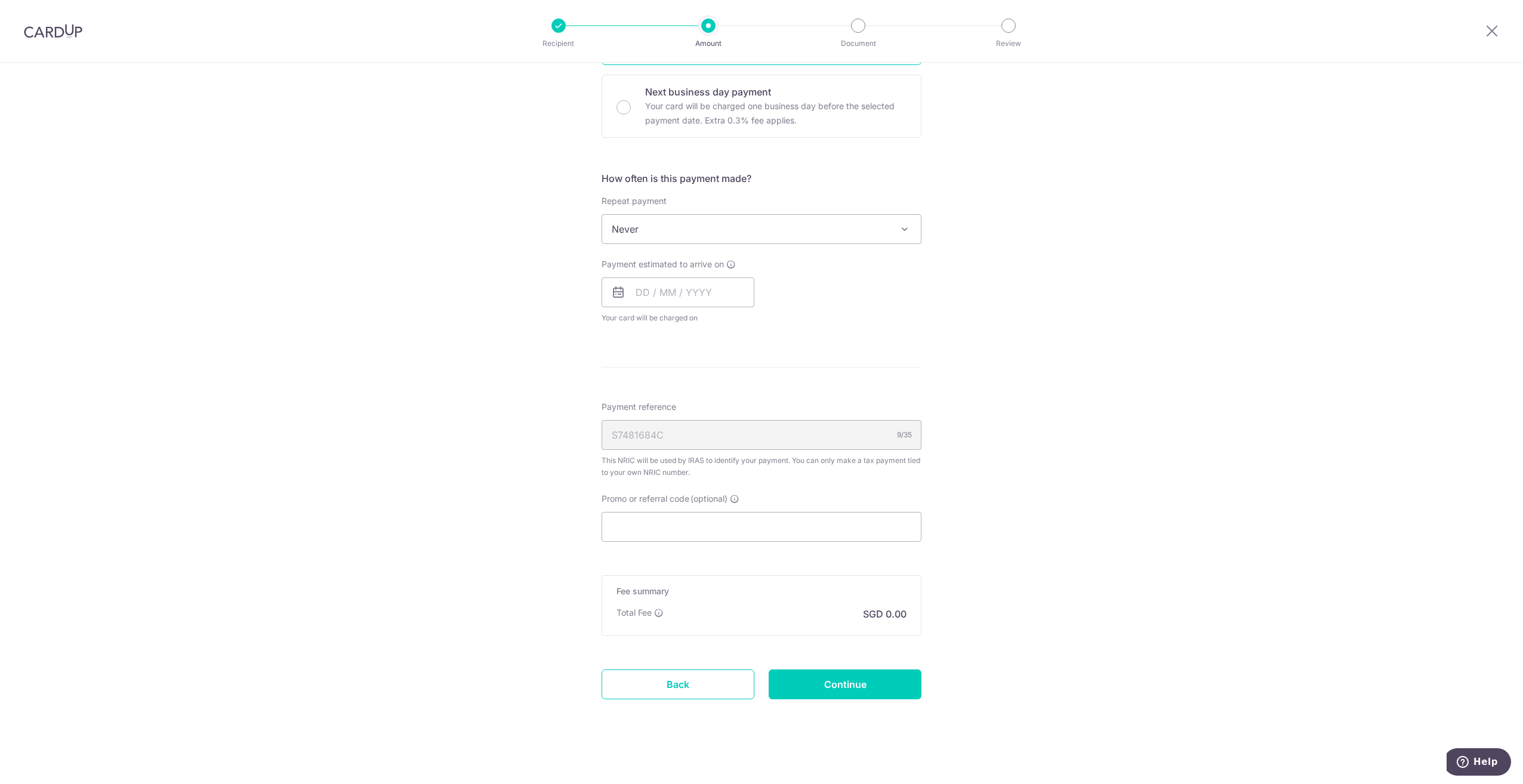
scroll to position [384, 0]
click at [715, 682] on link "Back" at bounding box center [677, 682] width 153 height 29
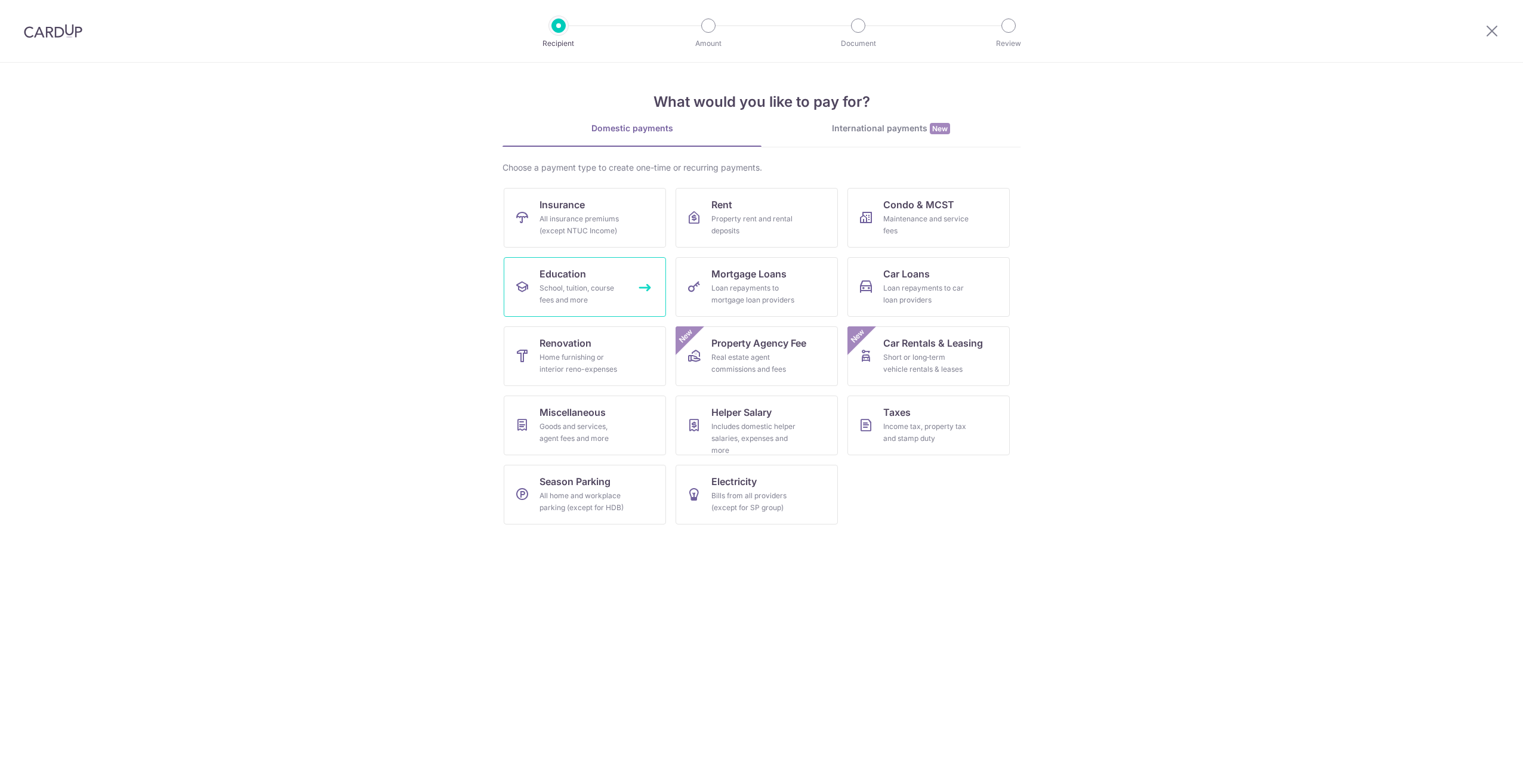
click at [550, 281] on link "Education School, tuition, course fees and more" at bounding box center [584, 287] width 162 height 60
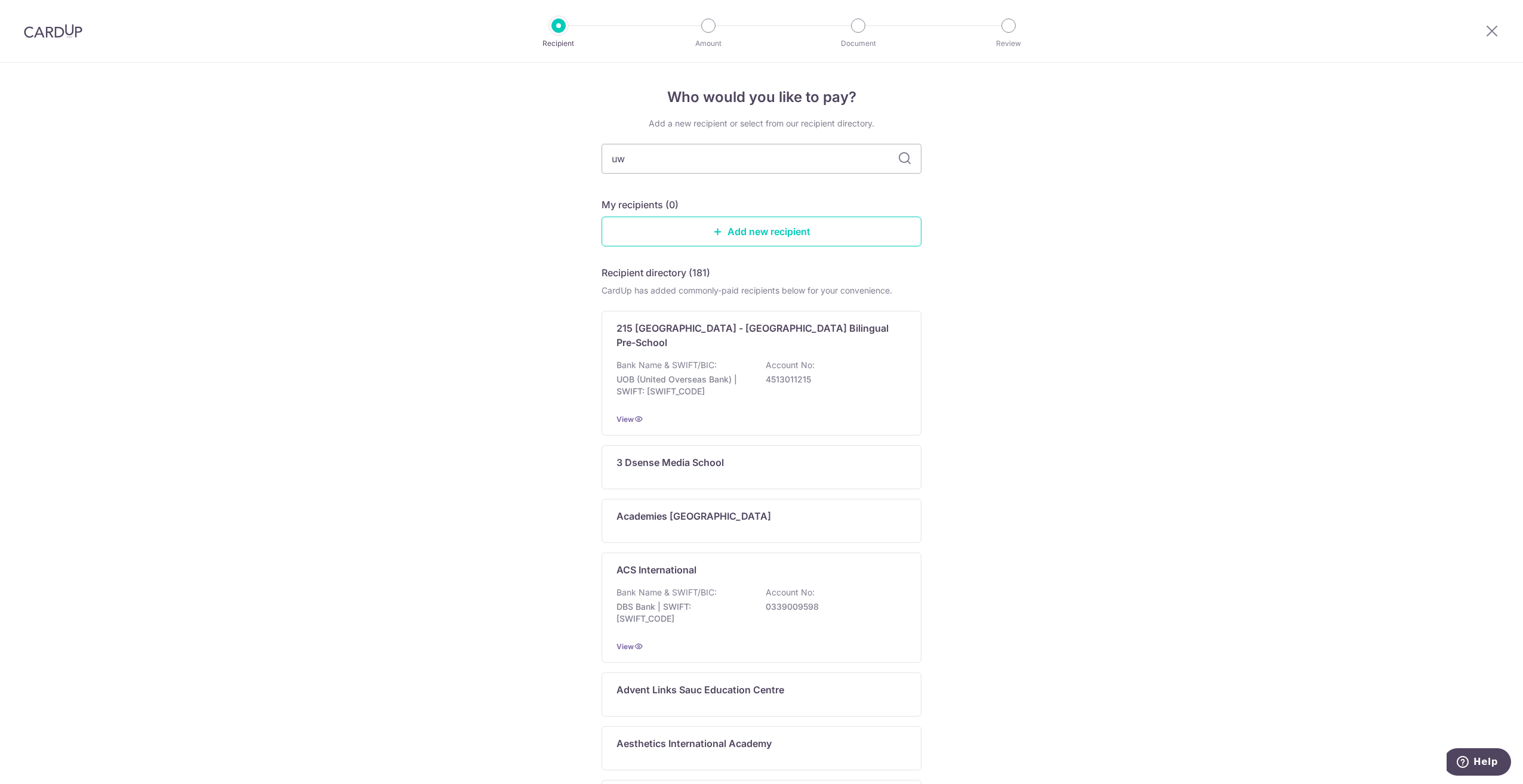
type input "uwc"
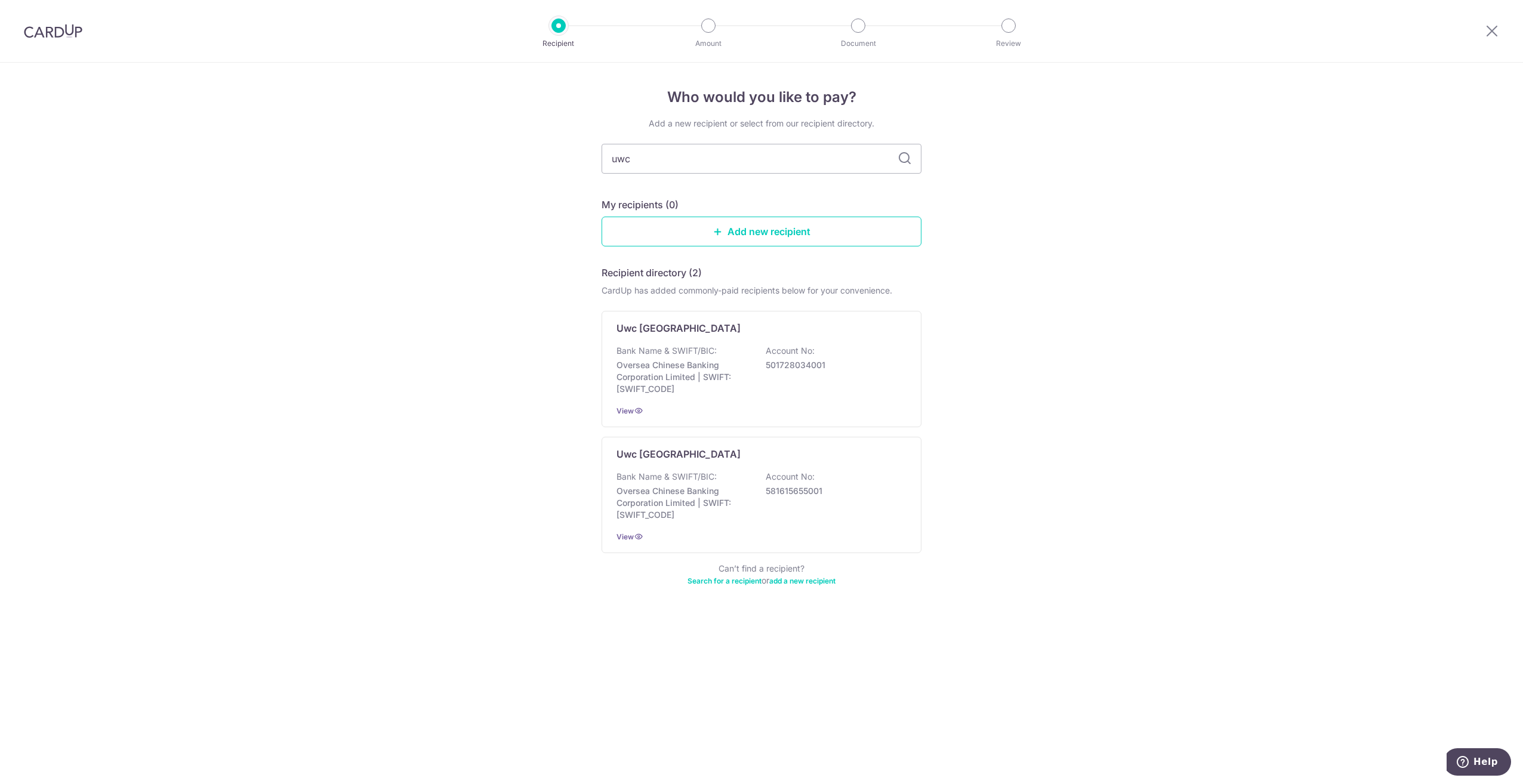
click at [902, 161] on icon at bounding box center [905, 158] width 14 height 14
type input "united world"
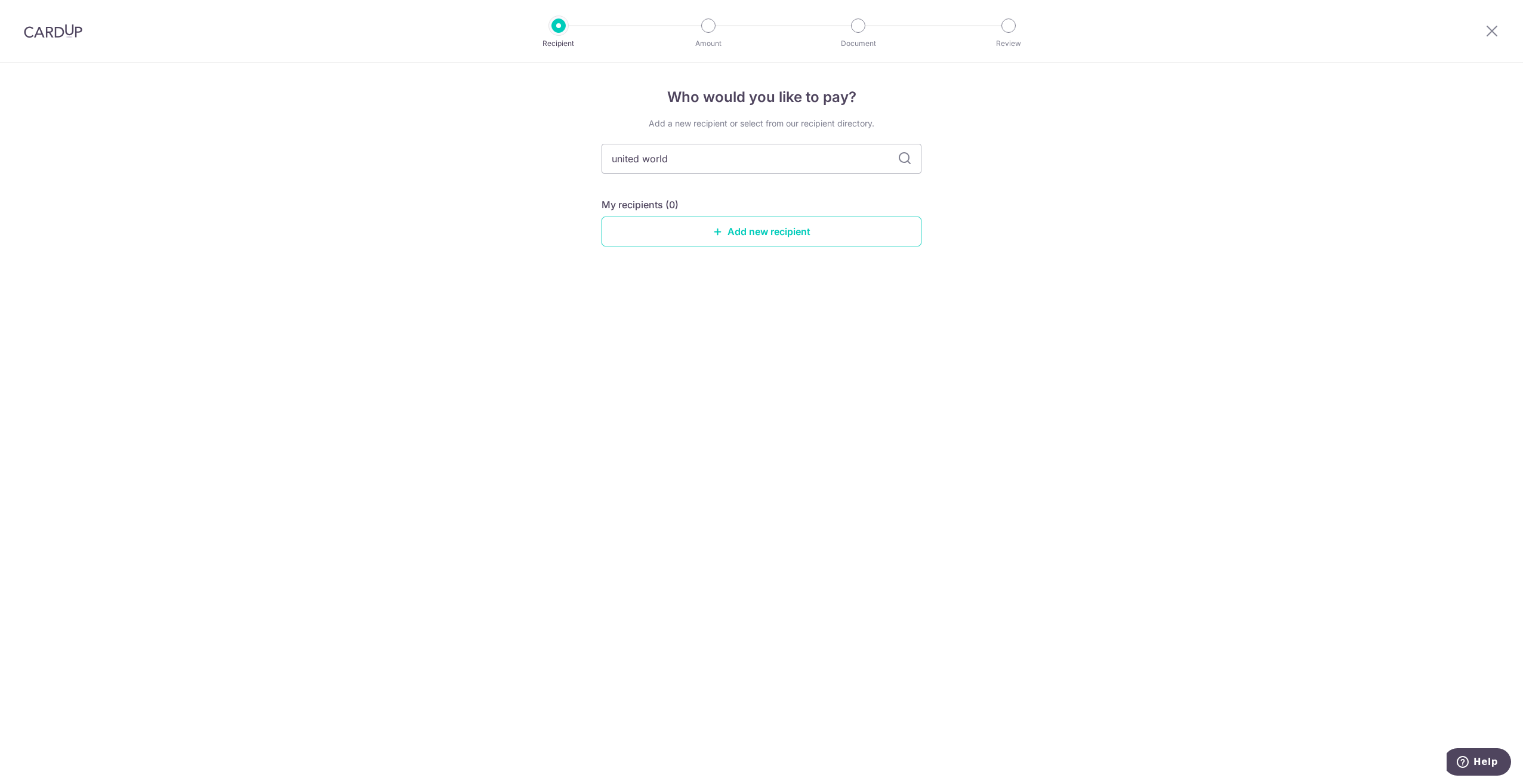
click at [907, 161] on icon at bounding box center [905, 158] width 14 height 14
click at [749, 159] on input "united world" at bounding box center [761, 158] width 320 height 29
type input "united world college"
drag, startPoint x: 694, startPoint y: 162, endPoint x: 769, endPoint y: 166, distance: 75.1
click at [694, 162] on input "united world college" at bounding box center [761, 158] width 320 height 29
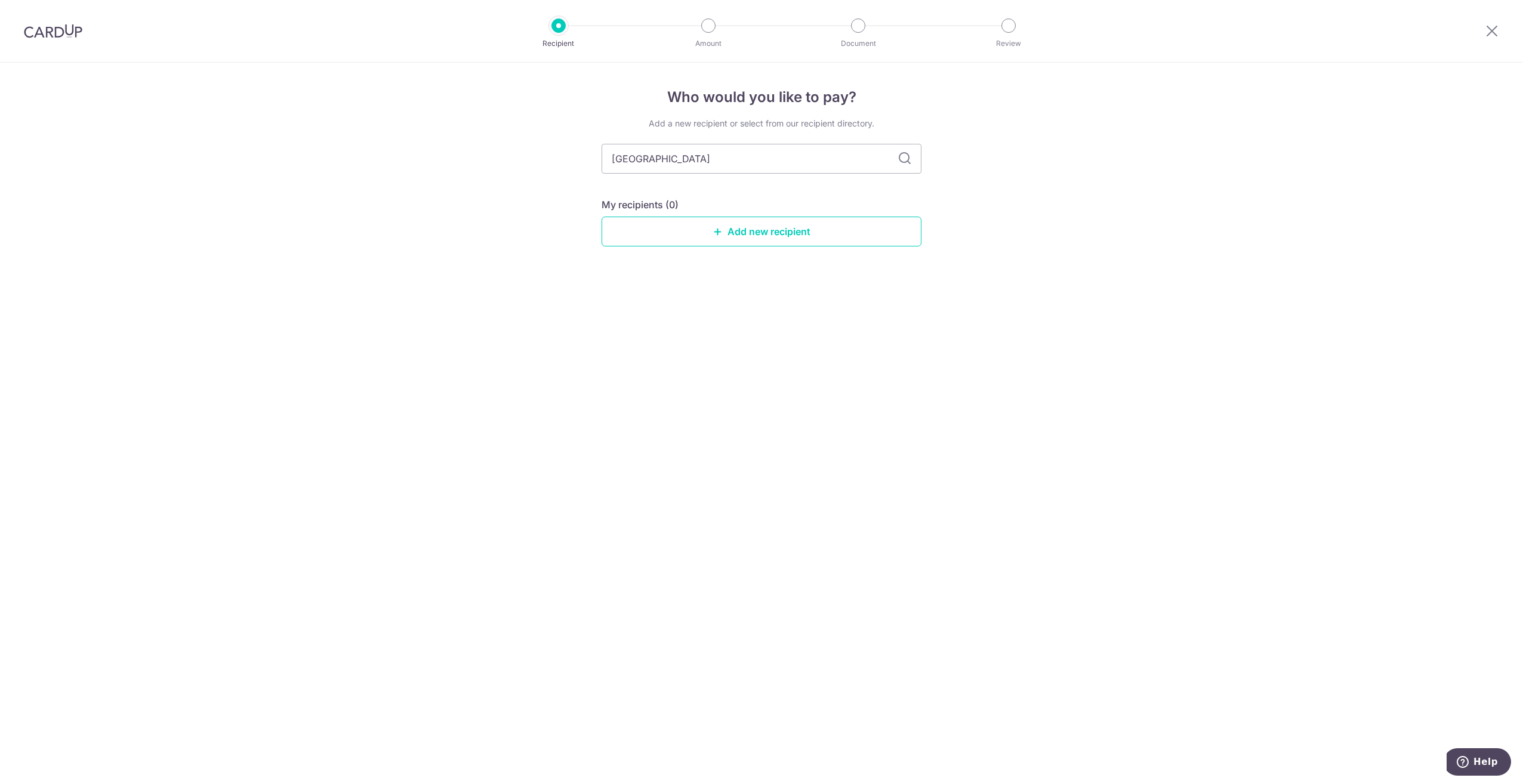
drag, startPoint x: 738, startPoint y: 159, endPoint x: 95, endPoint y: 25, distance: 656.8
click at [95, 25] on div "Recipient Amount Document Review Who would you like to pay? Add a new recipient…" at bounding box center [761, 392] width 1523 height 784
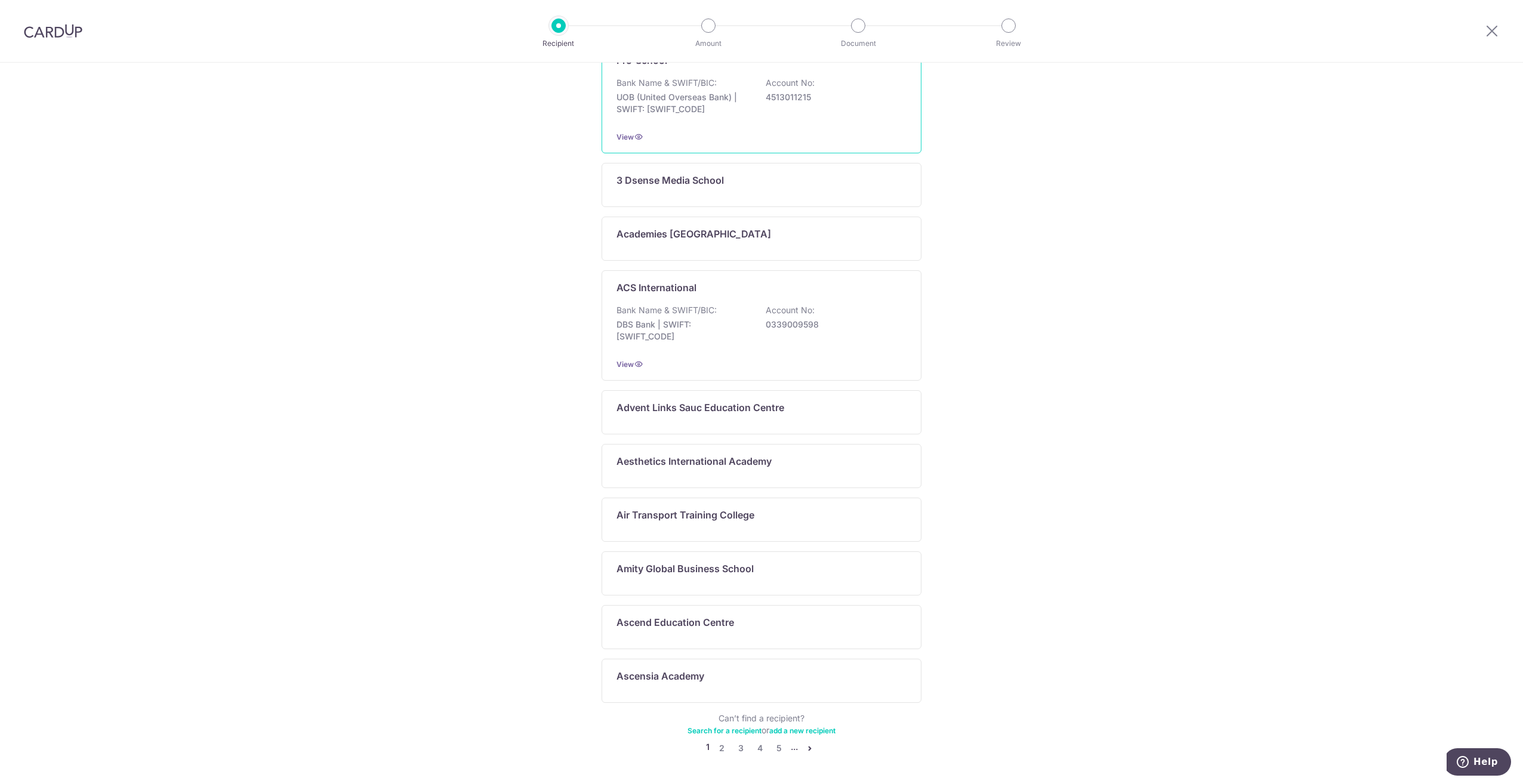
scroll to position [304, 0]
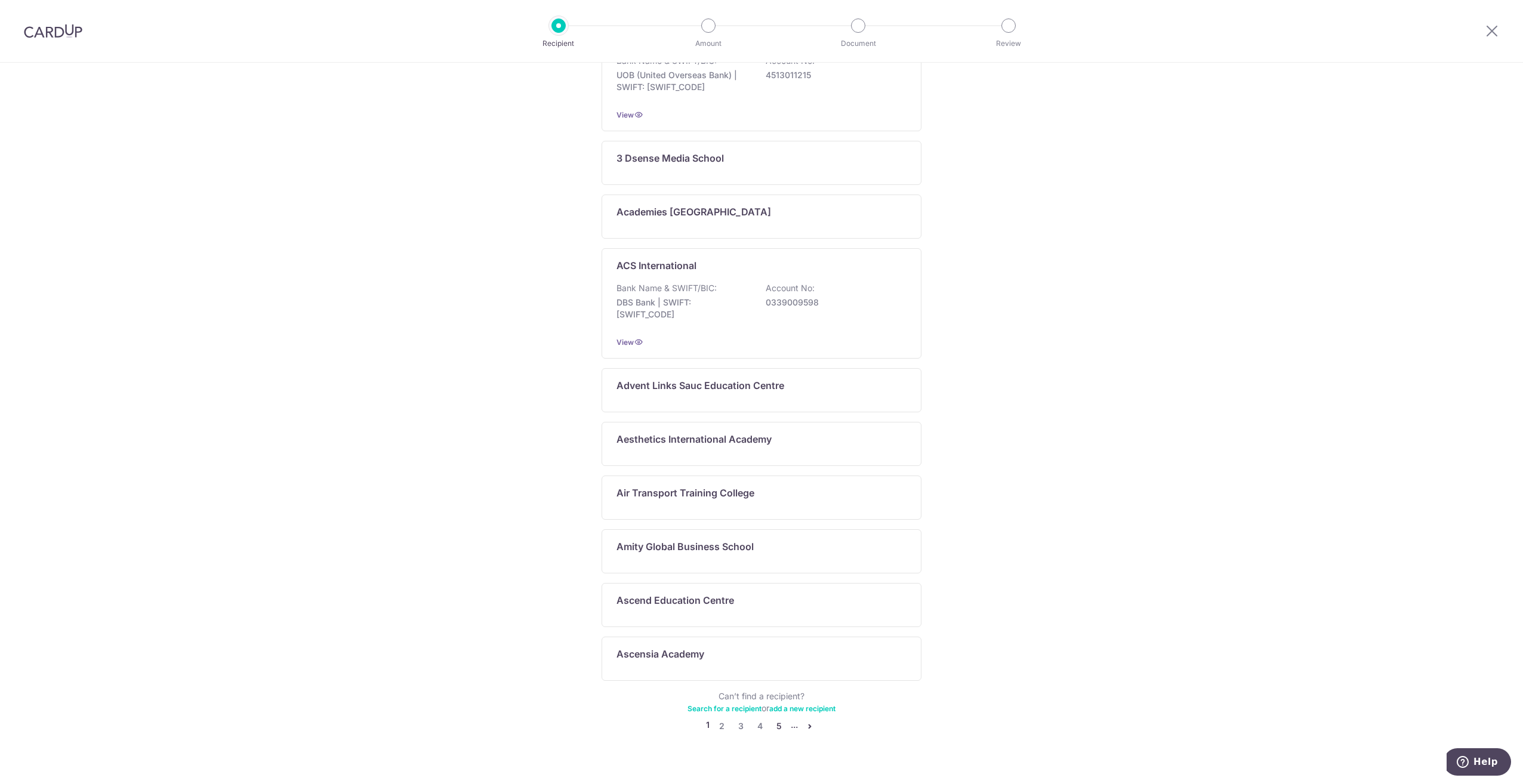
click at [780, 719] on link "5" at bounding box center [779, 726] width 14 height 14
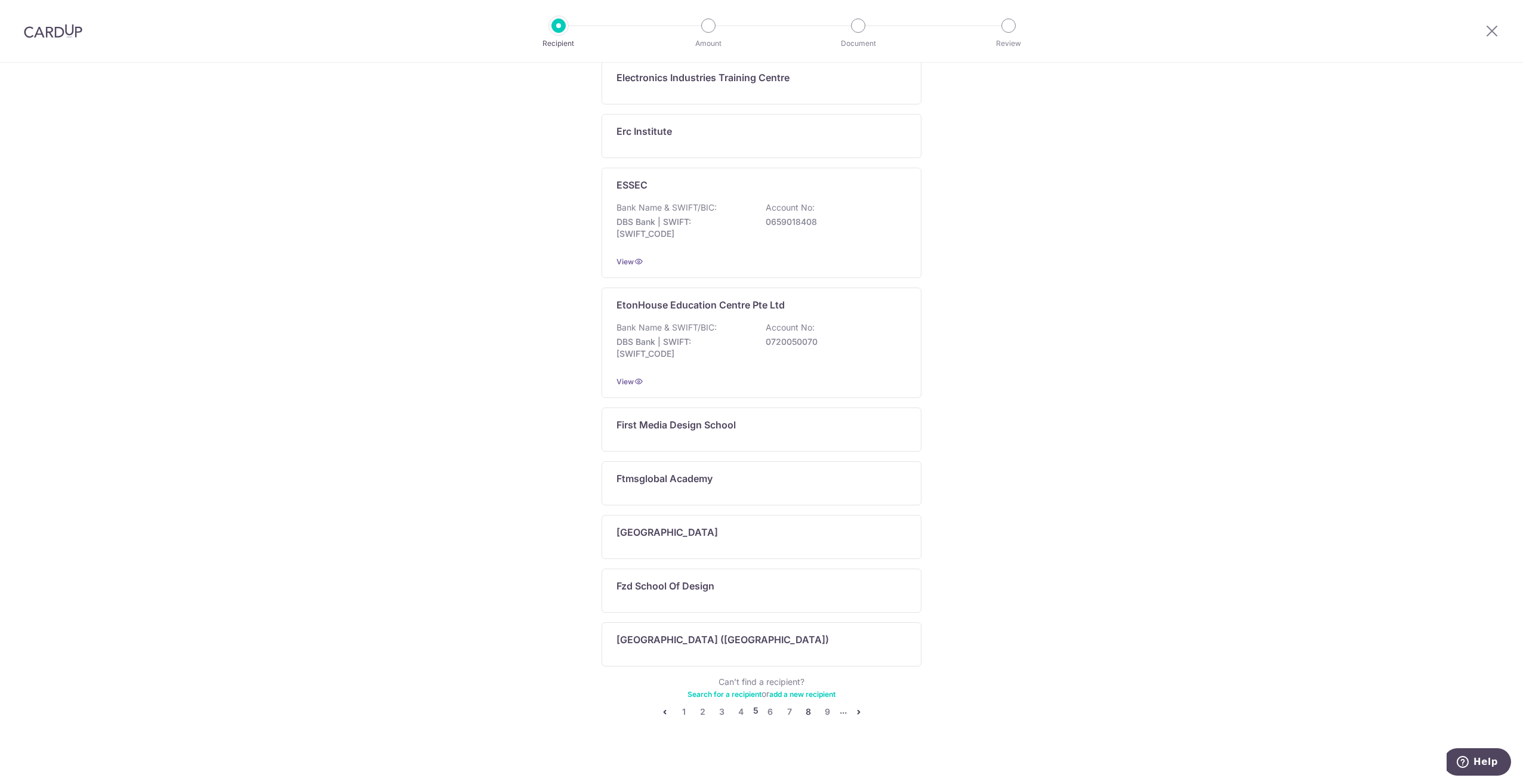
click at [802, 707] on link "8" at bounding box center [808, 712] width 14 height 14
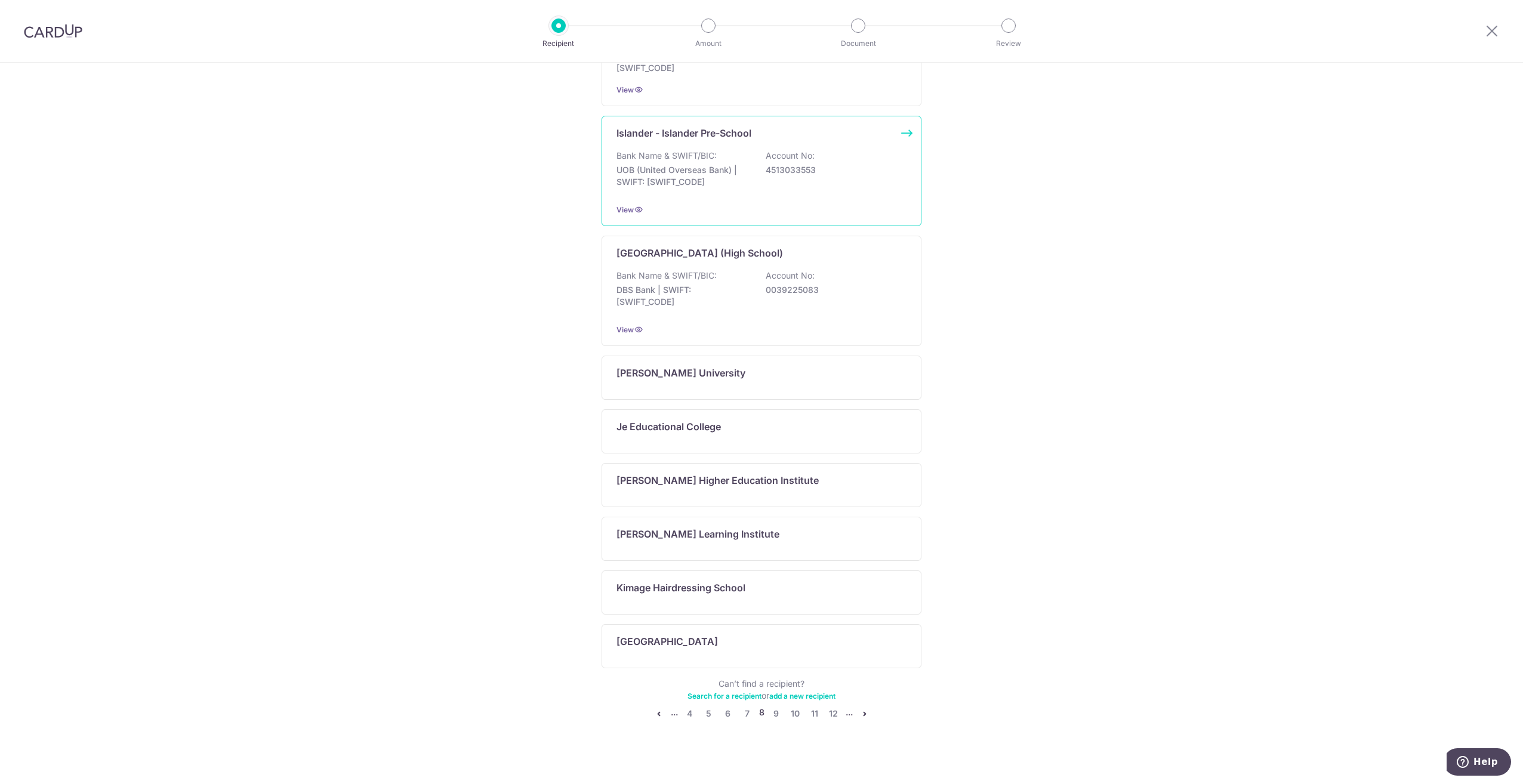
scroll to position [449, 0]
click at [832, 705] on link "12" at bounding box center [834, 712] width 14 height 14
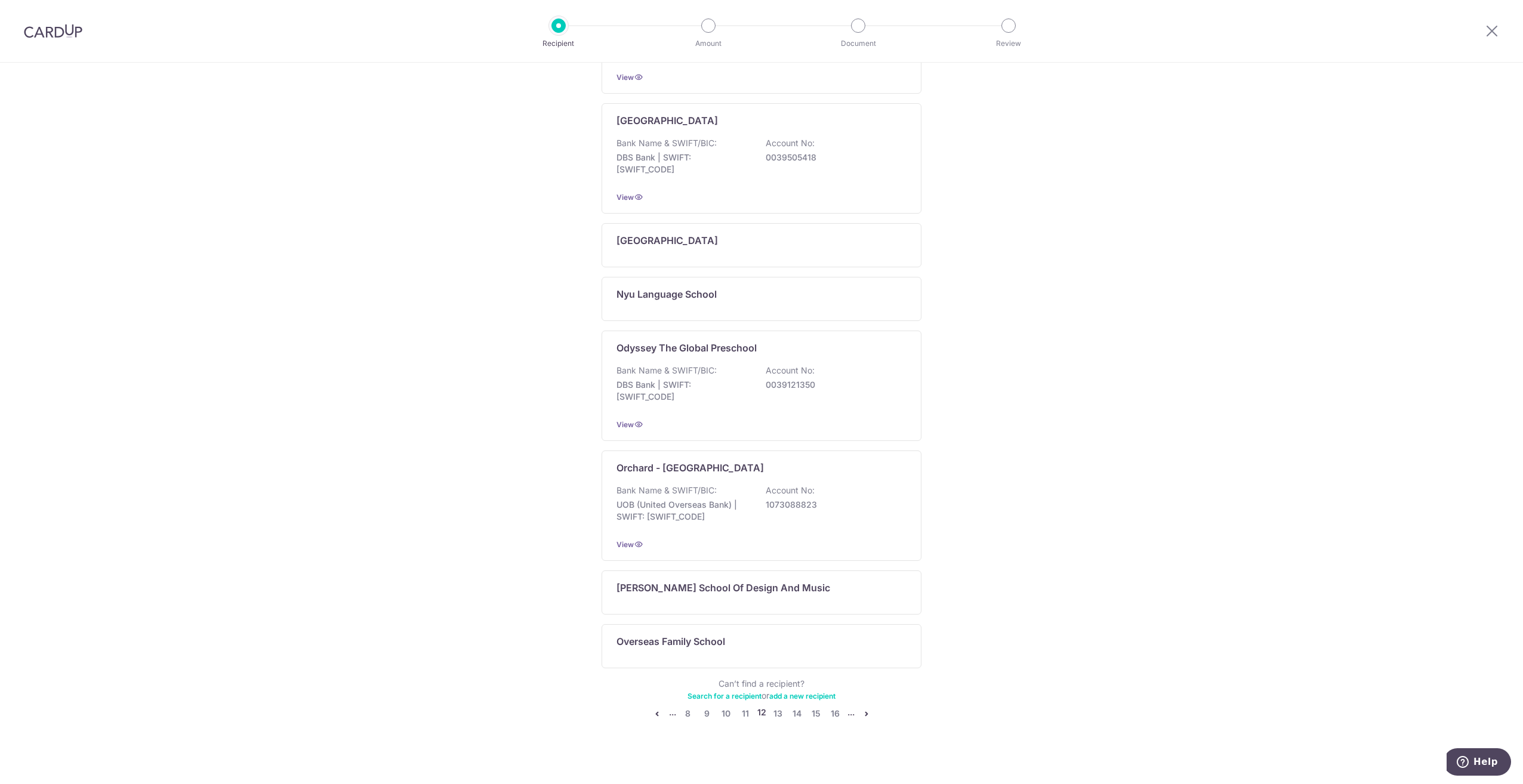
scroll to position [508, 0]
click at [829, 710] on link "16" at bounding box center [836, 712] width 14 height 14
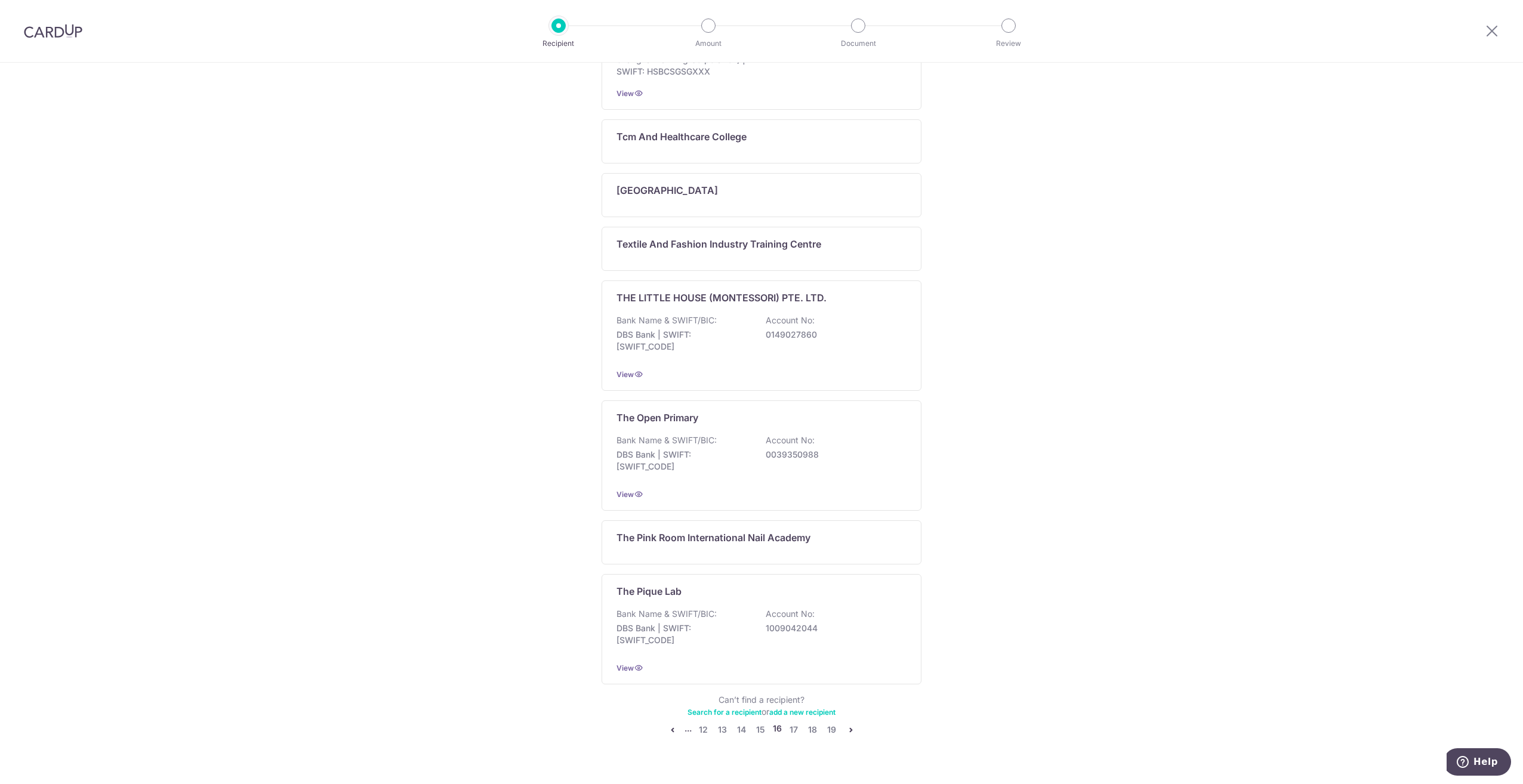
scroll to position [586, 0]
click at [825, 717] on link "19" at bounding box center [832, 724] width 14 height 14
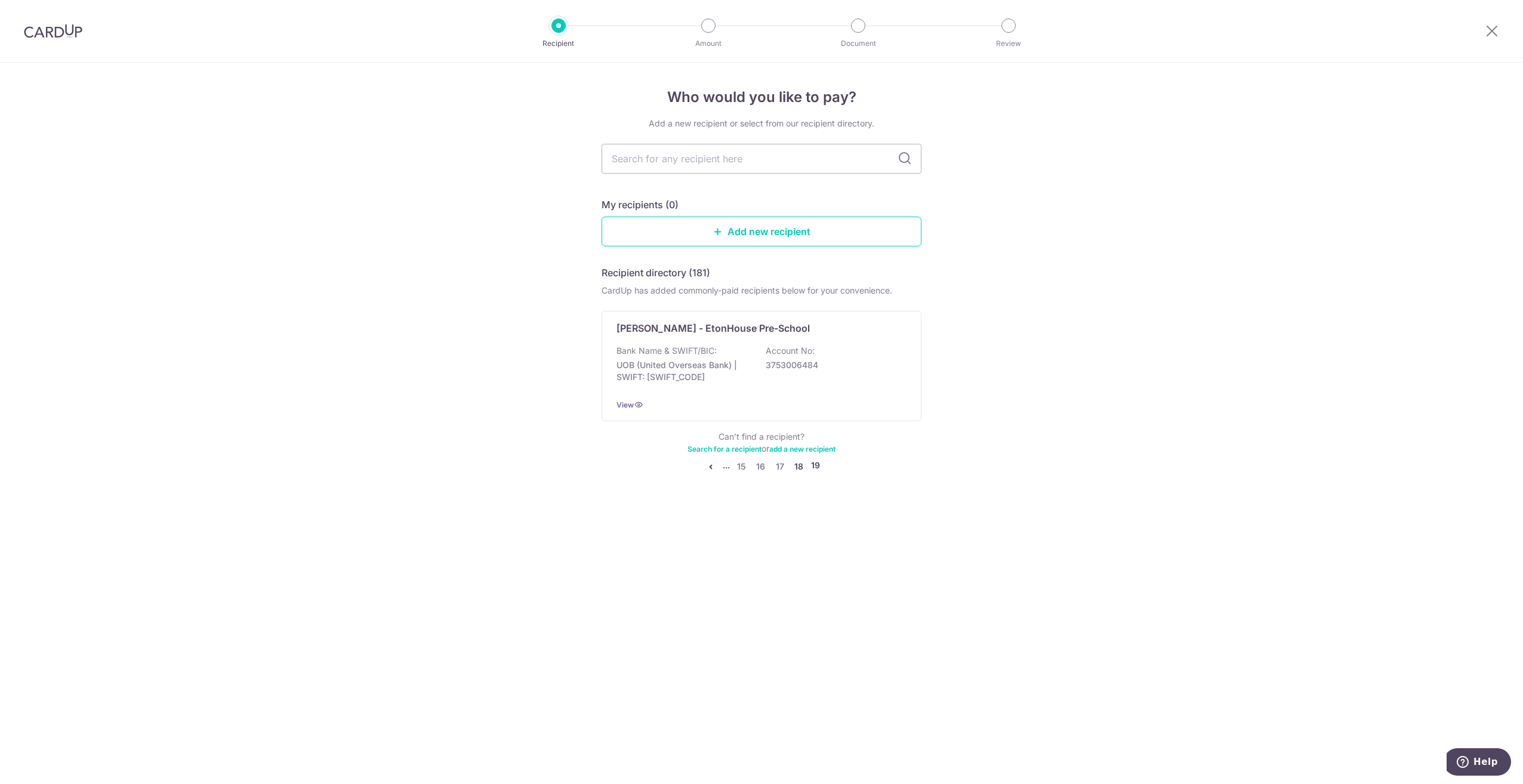
click at [801, 468] on link "18" at bounding box center [799, 466] width 14 height 14
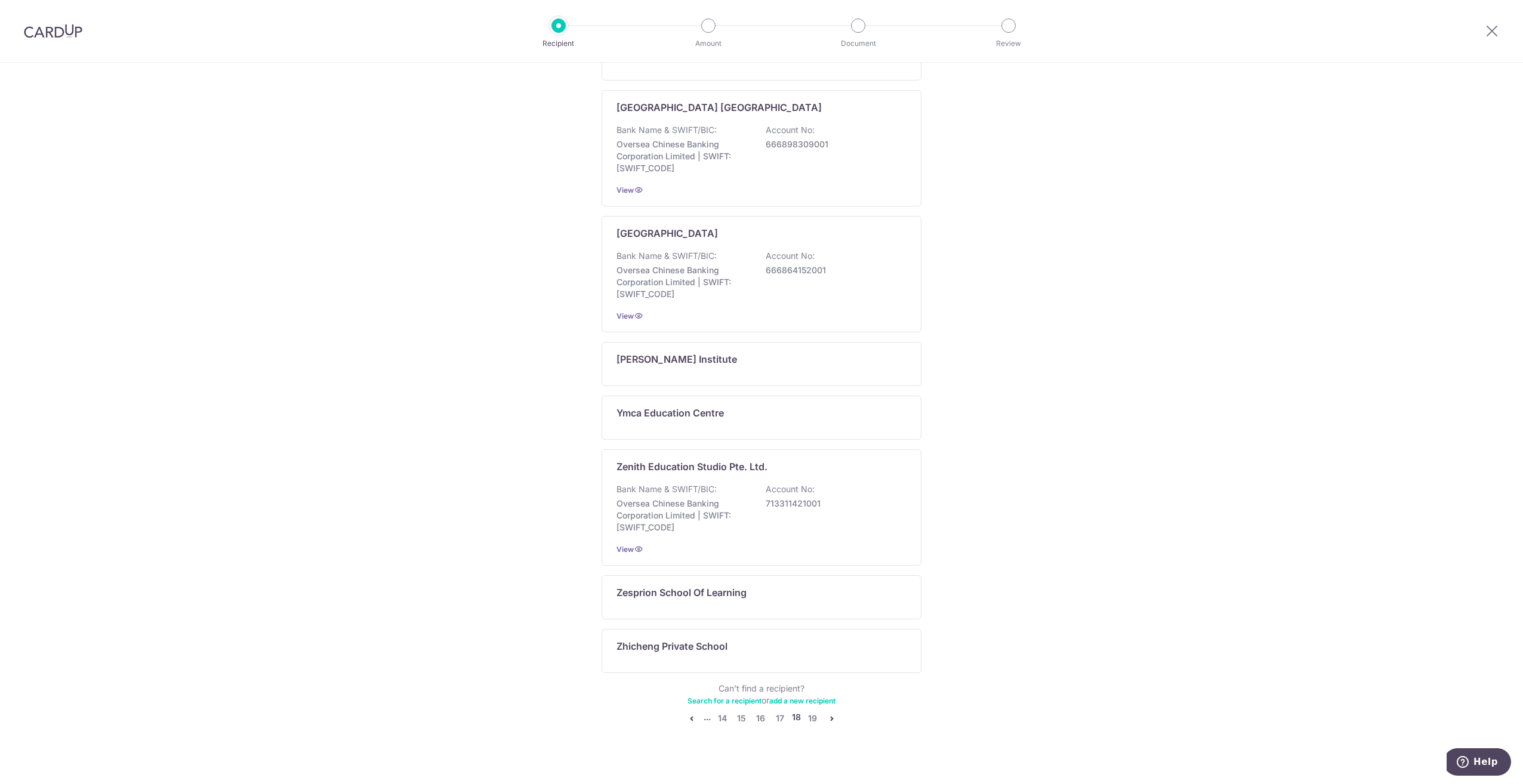
scroll to position [454, 0]
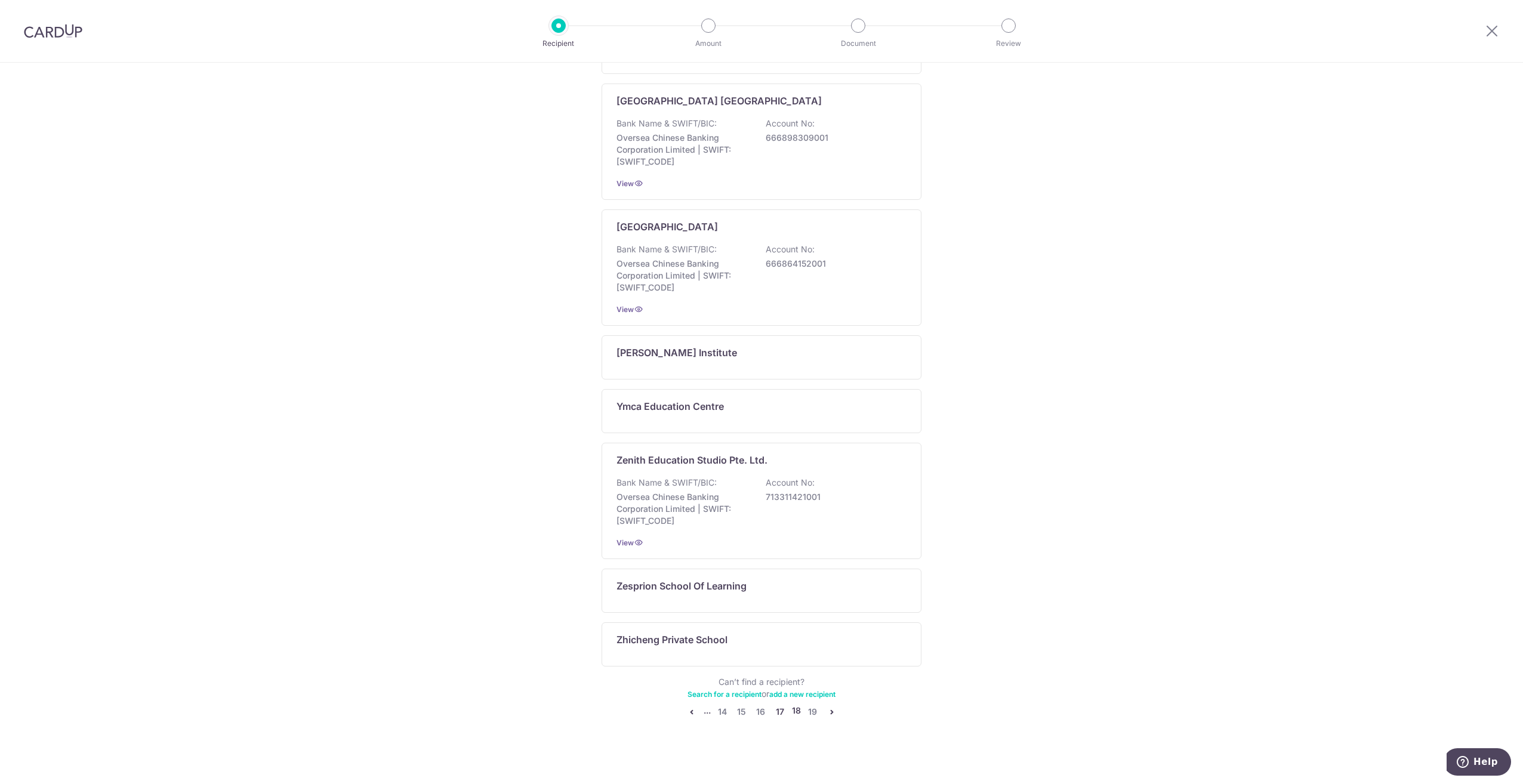
click at [776, 705] on link "17" at bounding box center [780, 712] width 14 height 14
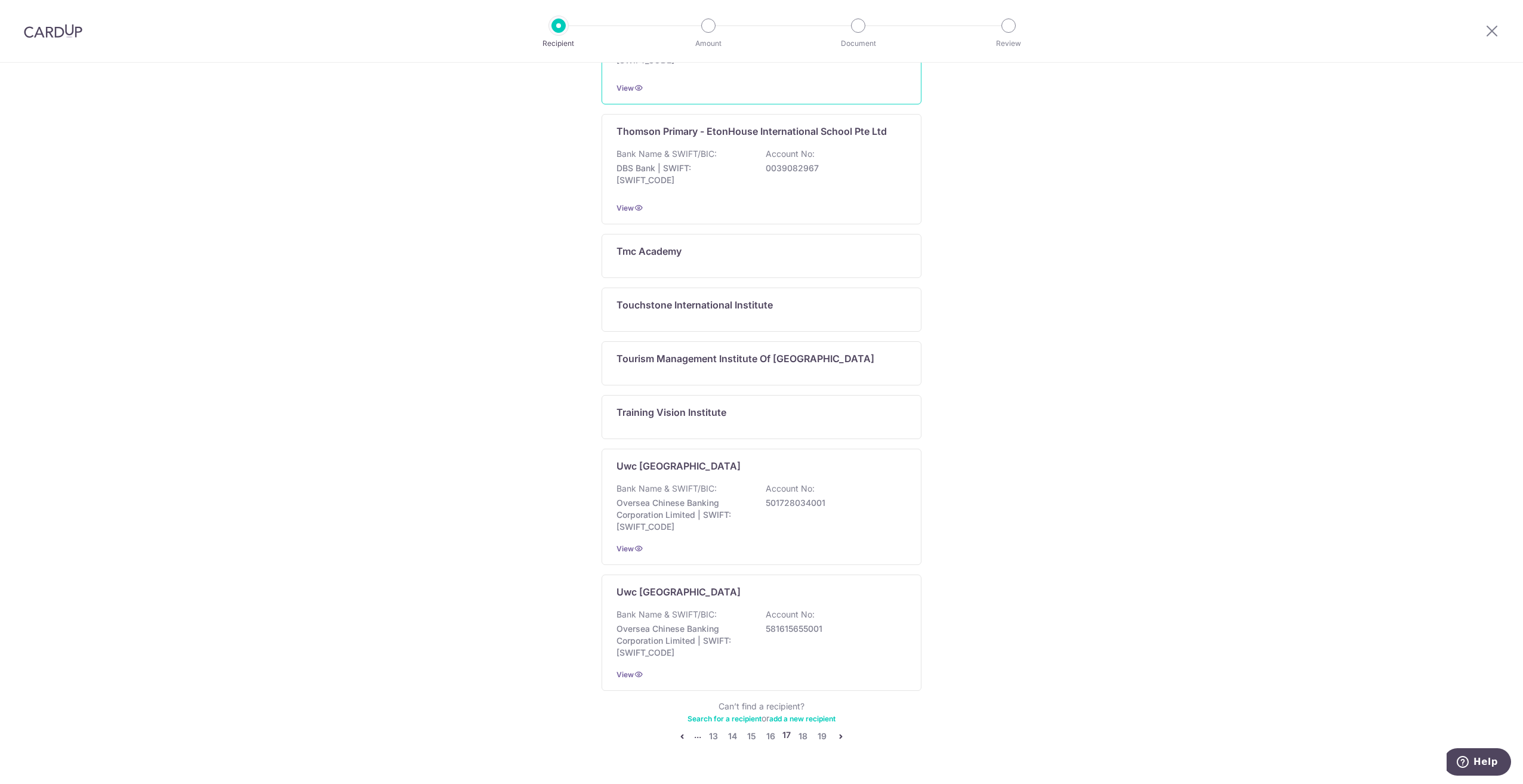
scroll to position [514, 0]
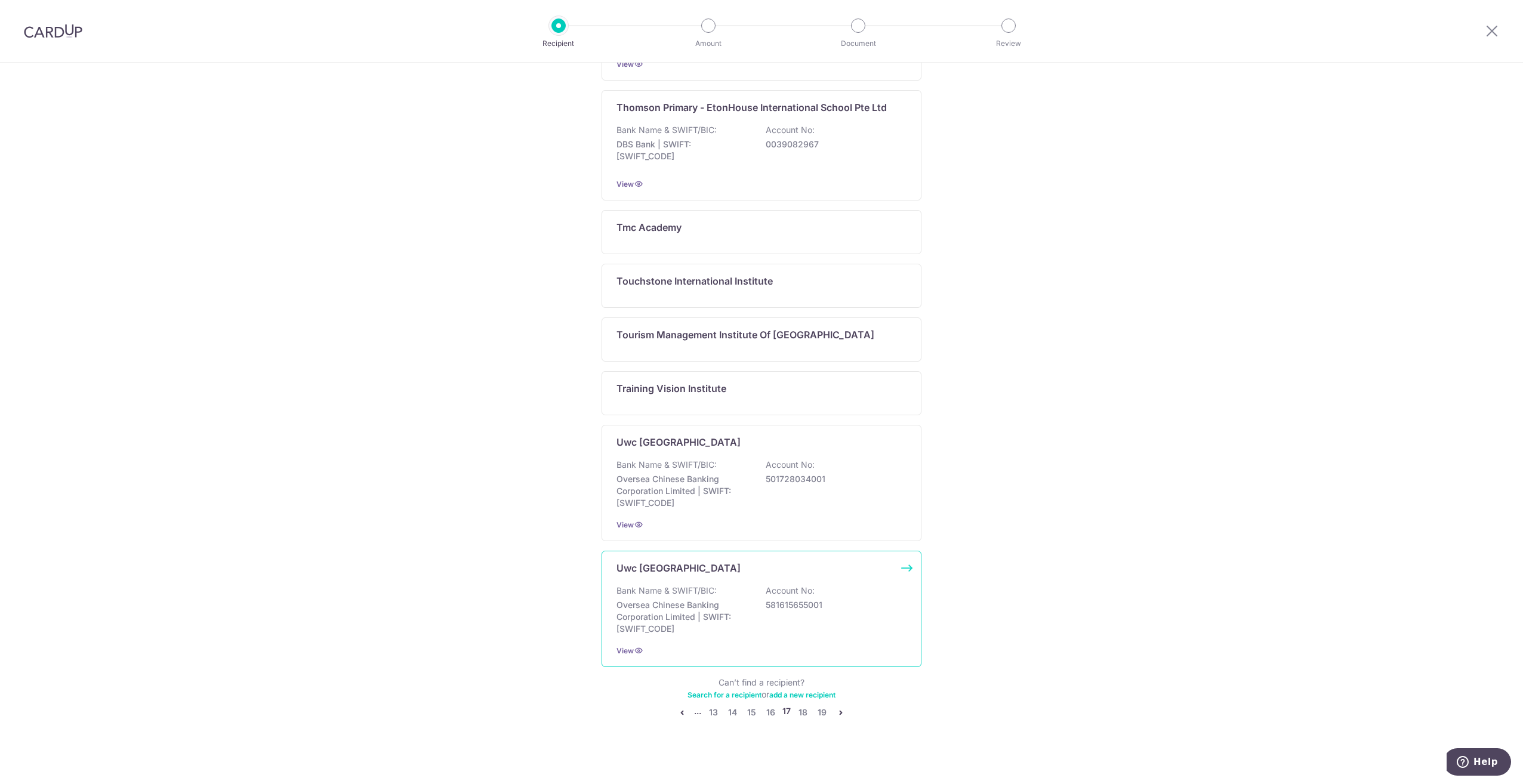
click at [713, 561] on p "Uwc South East Asia East Campus" at bounding box center [679, 568] width 124 height 14
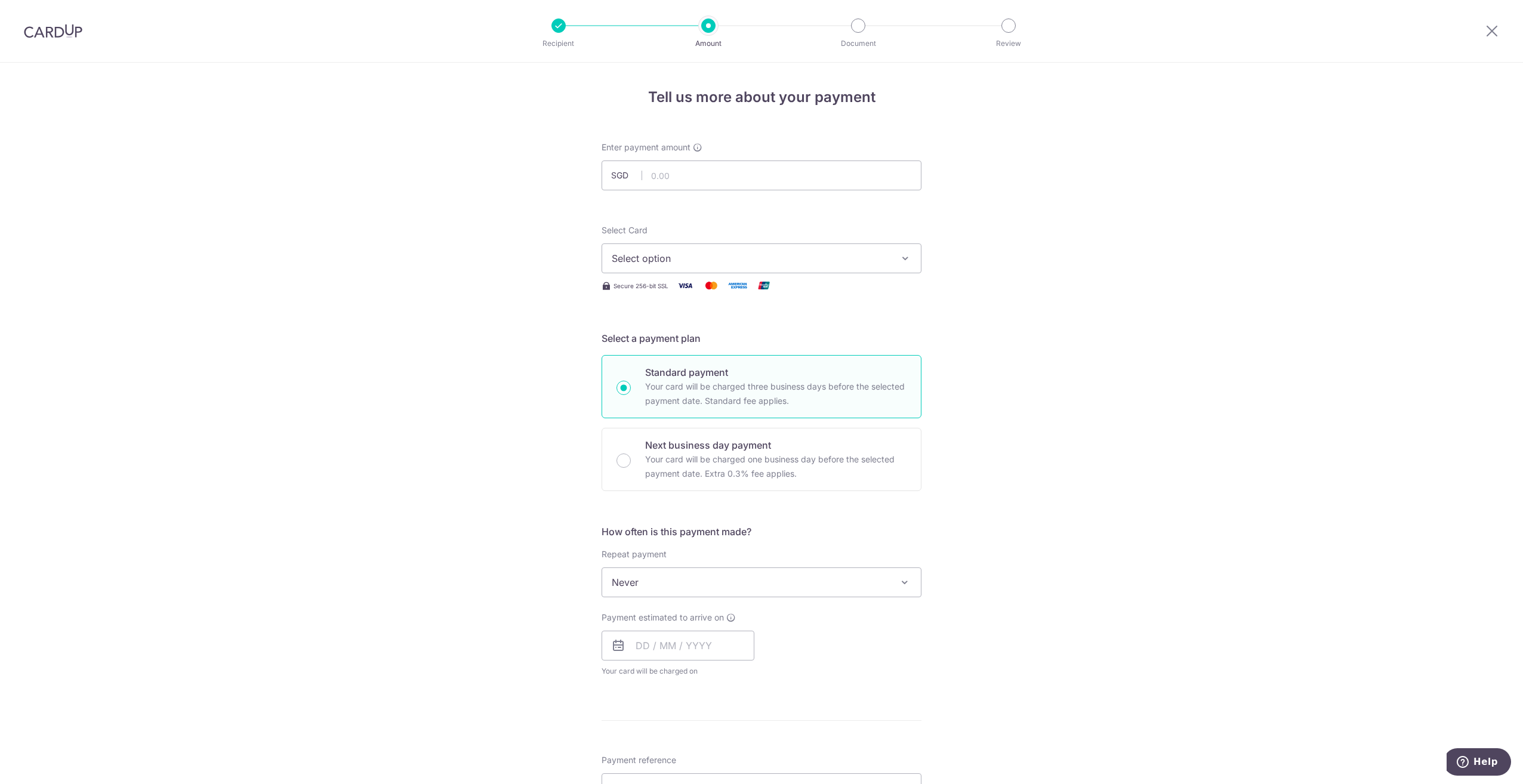
click at [899, 582] on span at bounding box center [905, 582] width 14 height 14
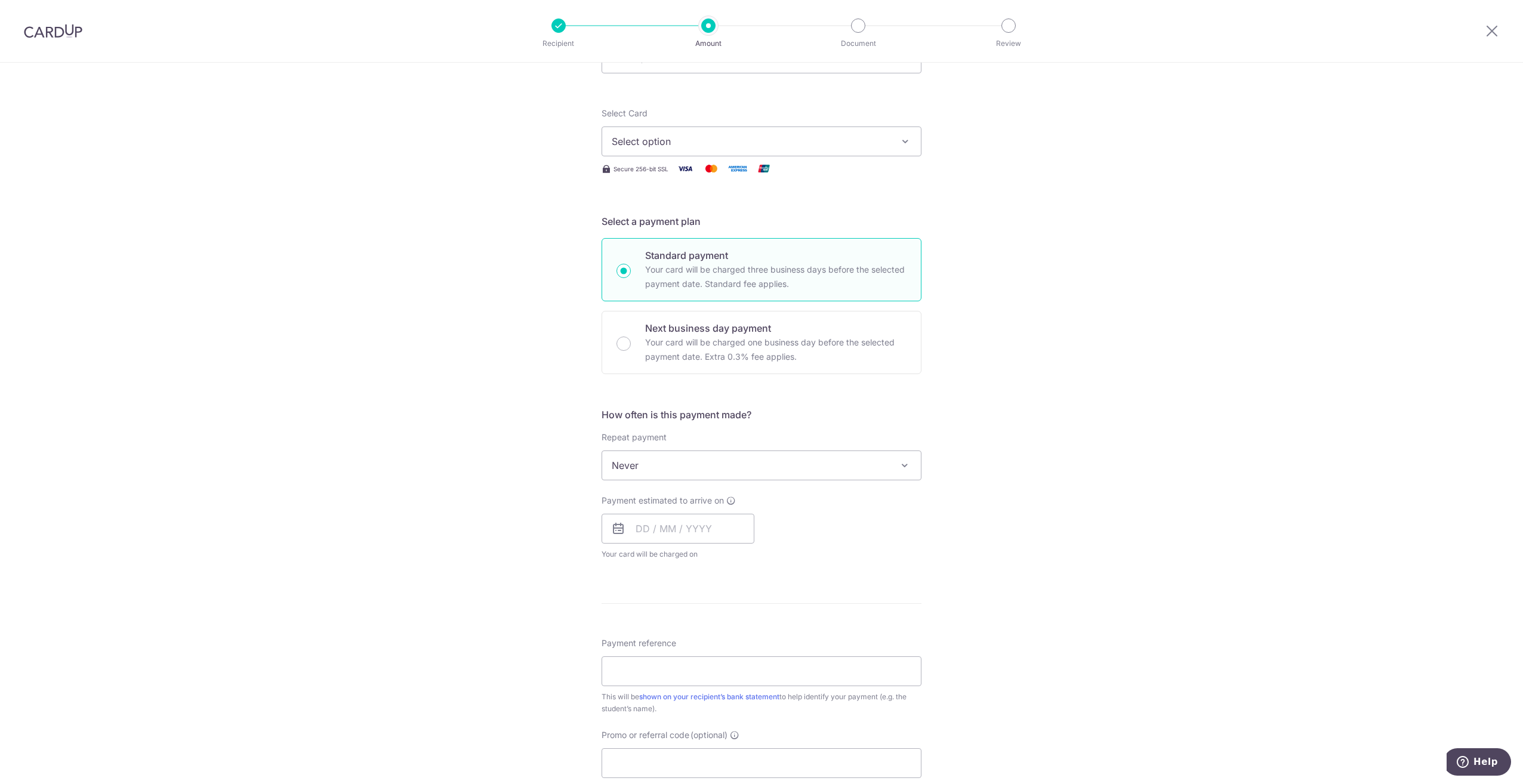
scroll to position [60, 0]
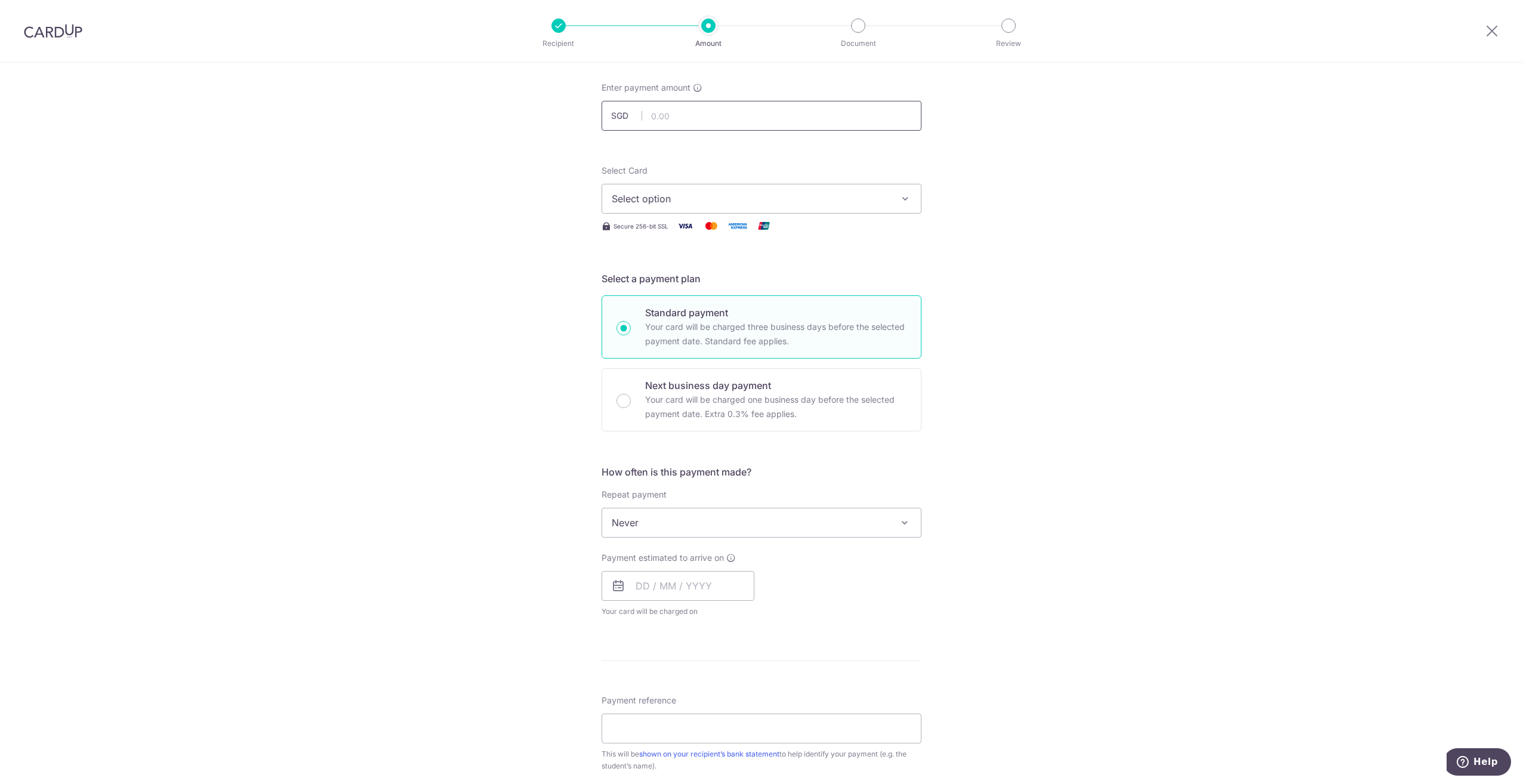
click at [648, 109] on input "text" at bounding box center [761, 116] width 320 height 29
type input "25,278.50"
click at [1039, 301] on div "Tell us more about your payment Enter payment amount SGD 25,278.50 25278.50 Sel…" at bounding box center [761, 543] width 1523 height 1079
click at [899, 192] on icon "button" at bounding box center [905, 198] width 12 height 12
drag, startPoint x: 673, startPoint y: 231, endPoint x: 683, endPoint y: 231, distance: 10.0
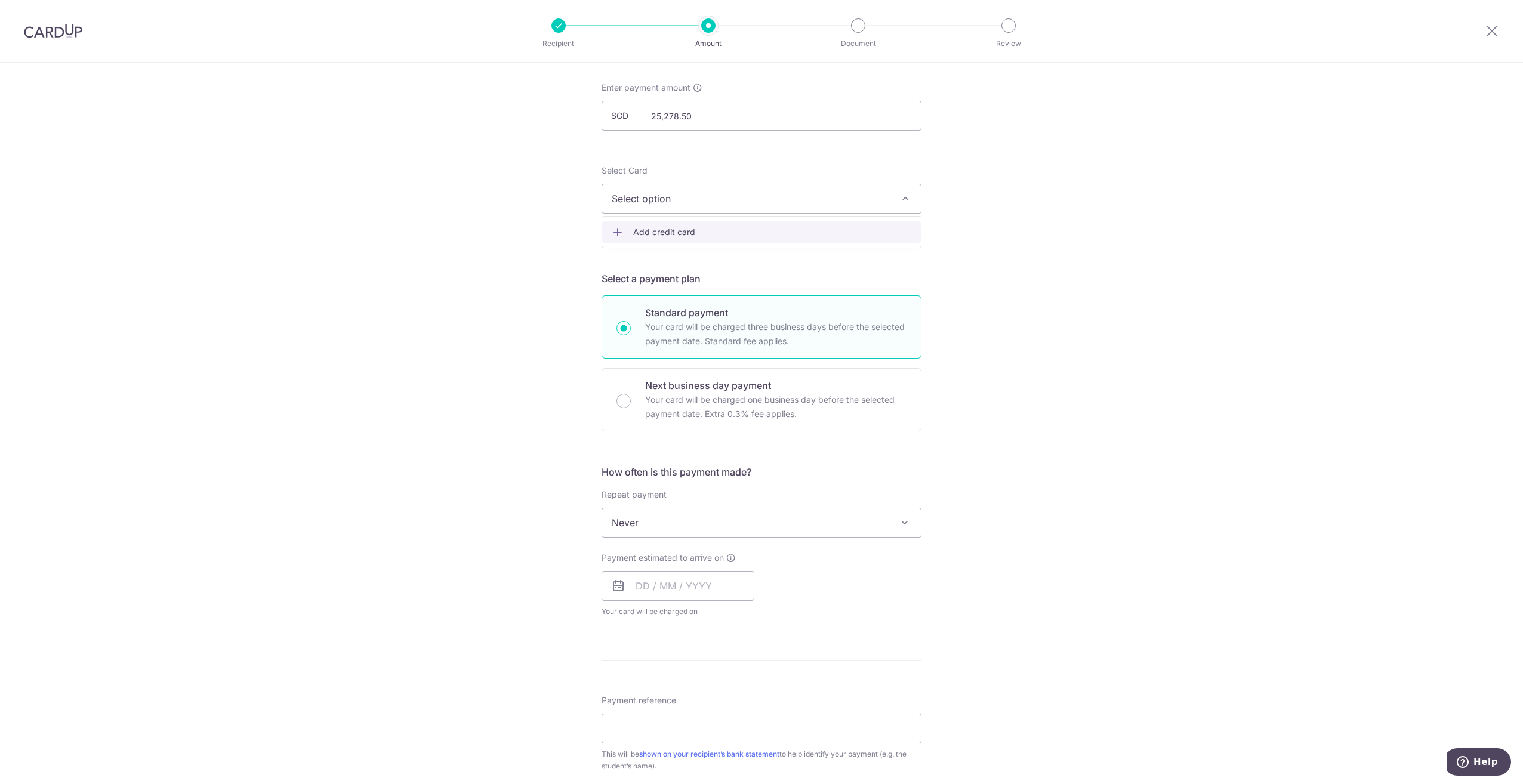
click at [673, 231] on span "Add credit card" at bounding box center [772, 232] width 279 height 12
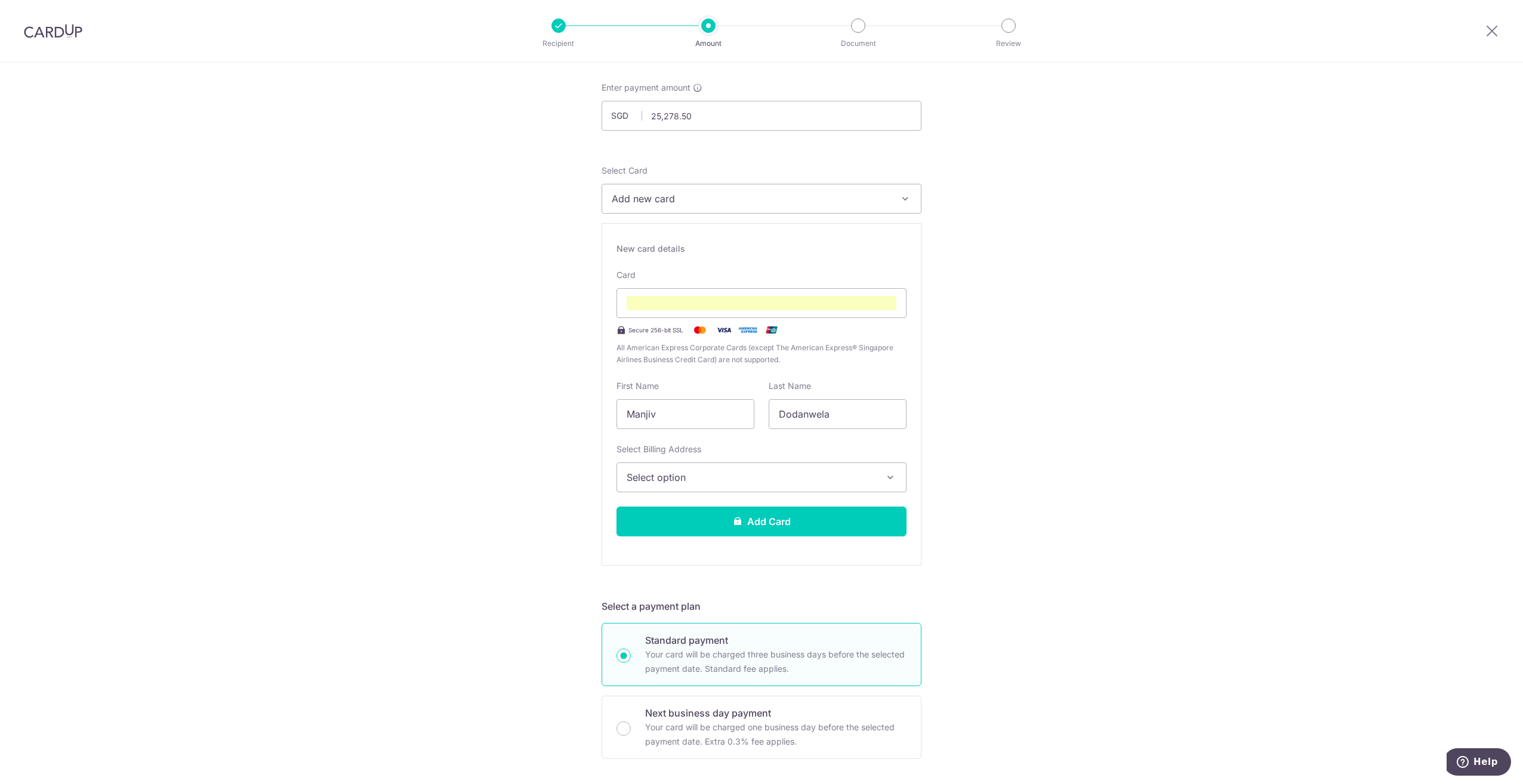
click at [776, 474] on span "Select option" at bounding box center [751, 477] width 248 height 14
click at [711, 509] on span "Add Billing Address" at bounding box center [772, 510] width 248 height 12
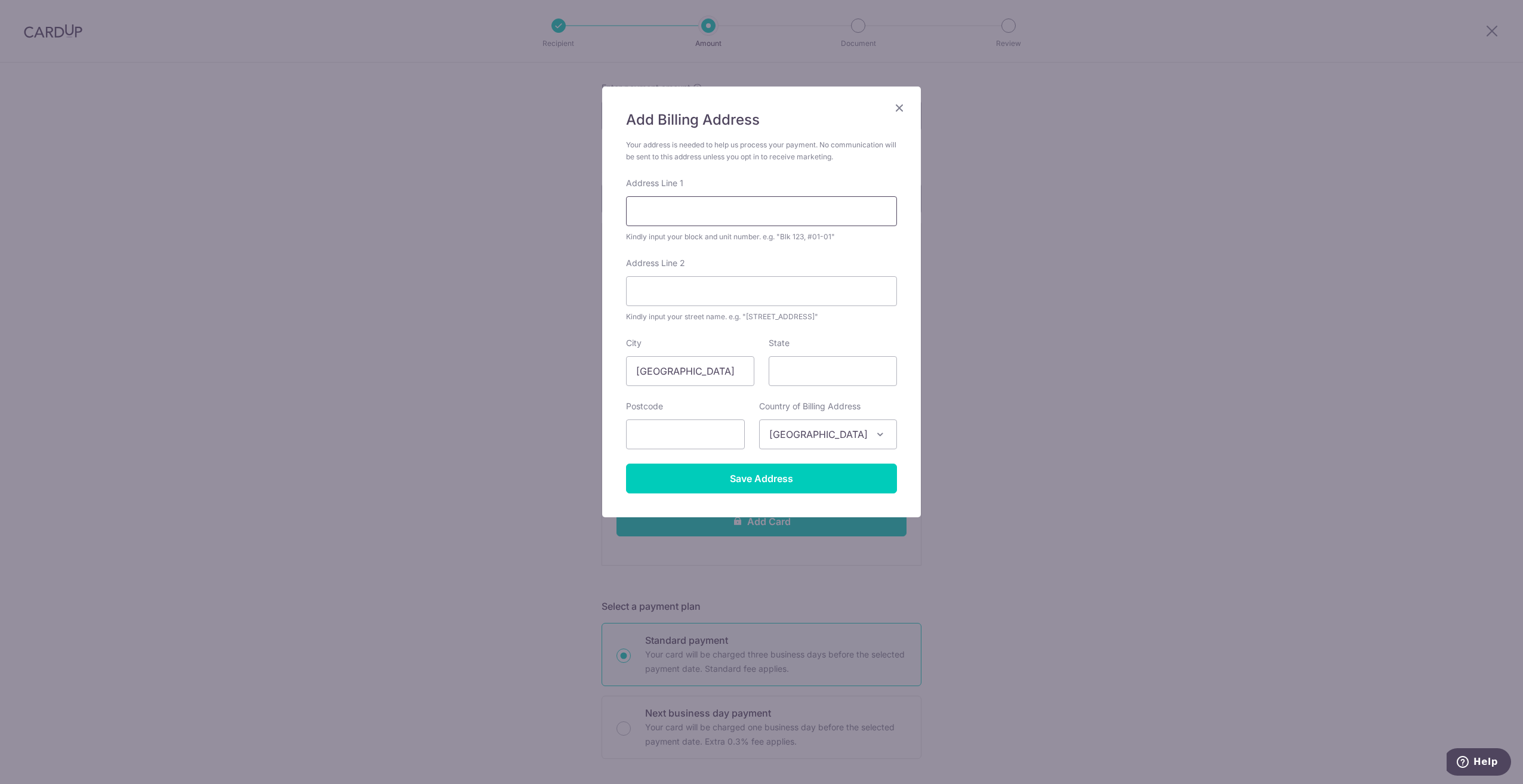
click at [650, 208] on input "Address Line 1" at bounding box center [761, 211] width 271 height 29
type input "5B Palm Avenue"
type input "456528"
click at [830, 375] on input "State" at bounding box center [832, 371] width 128 height 29
type input "Singapore"
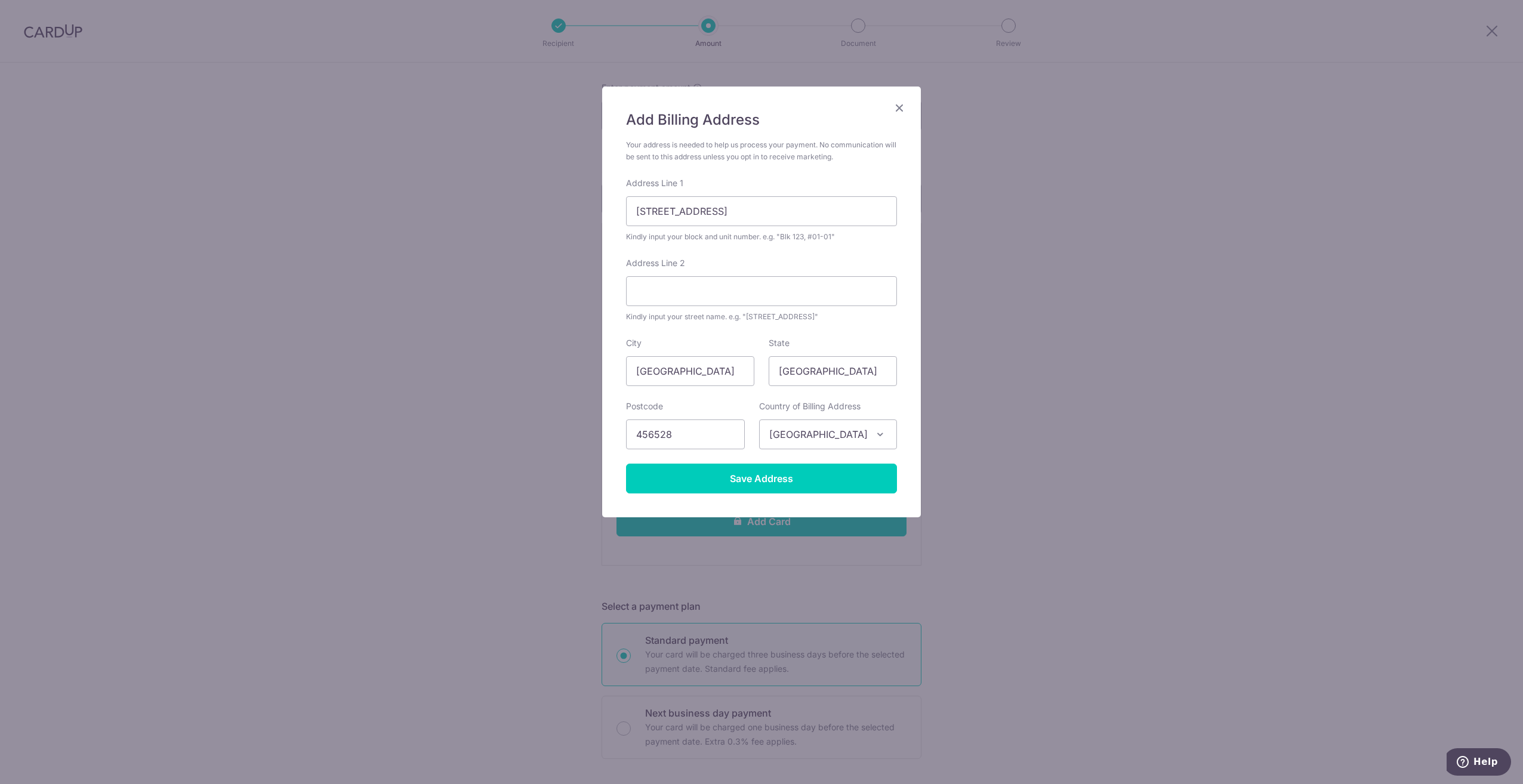
click at [965, 326] on div "Add Billing Address Your address is needed to help us process your payment. No …" at bounding box center [761, 392] width 1523 height 784
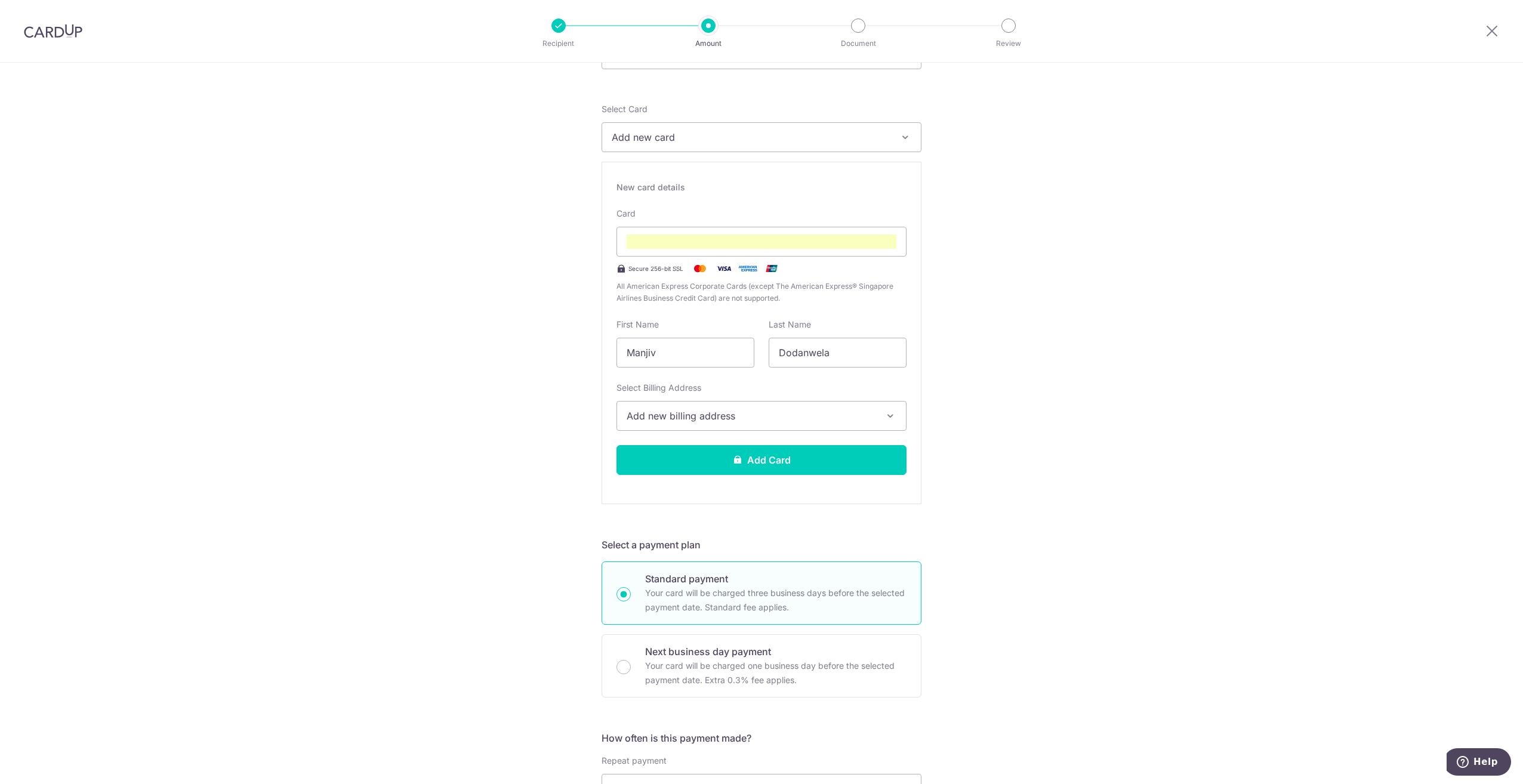
scroll to position [128, 0]
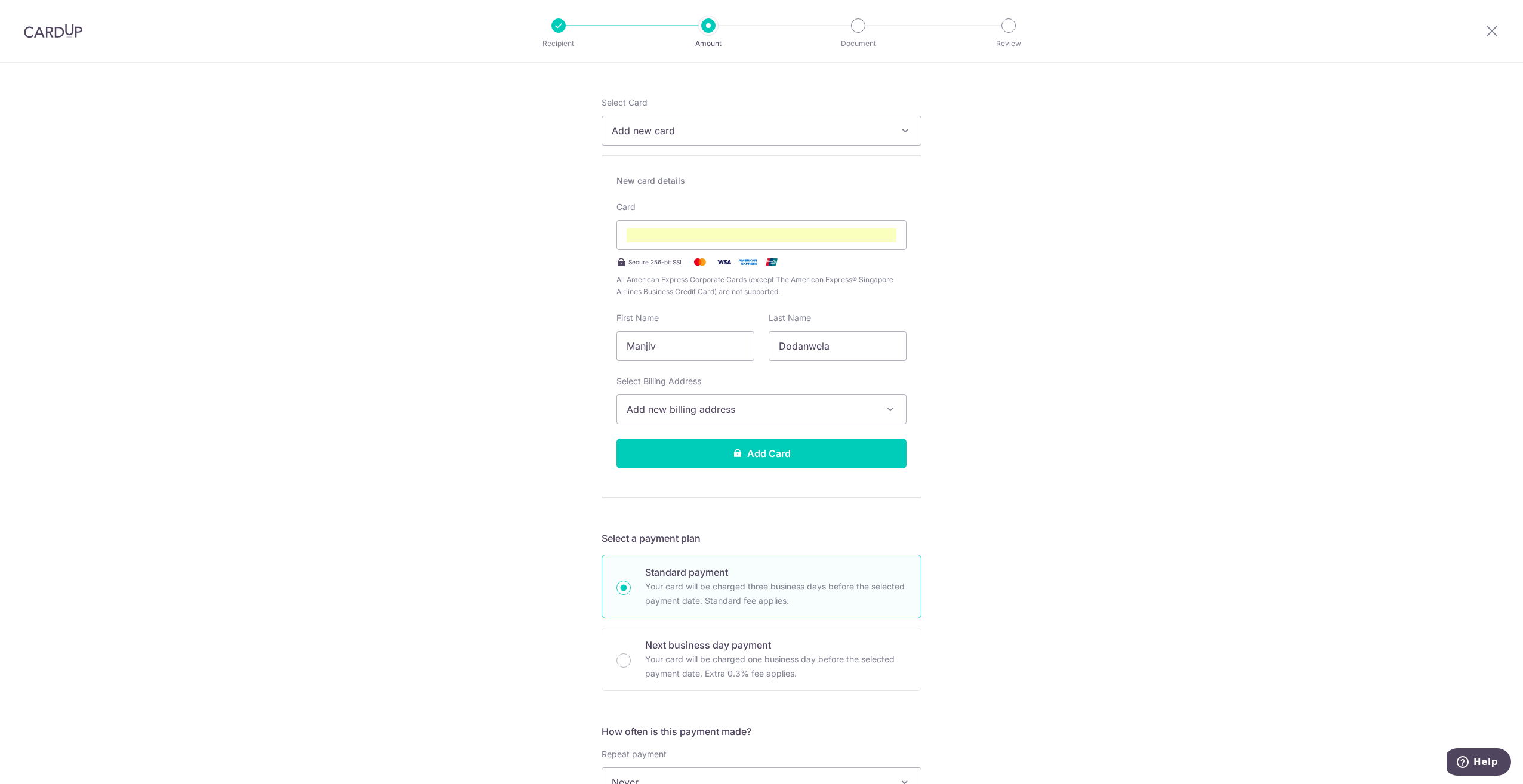
click at [787, 402] on span "Add new billing address" at bounding box center [751, 409] width 248 height 14
click at [679, 439] on span "Add Billing Address" at bounding box center [772, 442] width 248 height 12
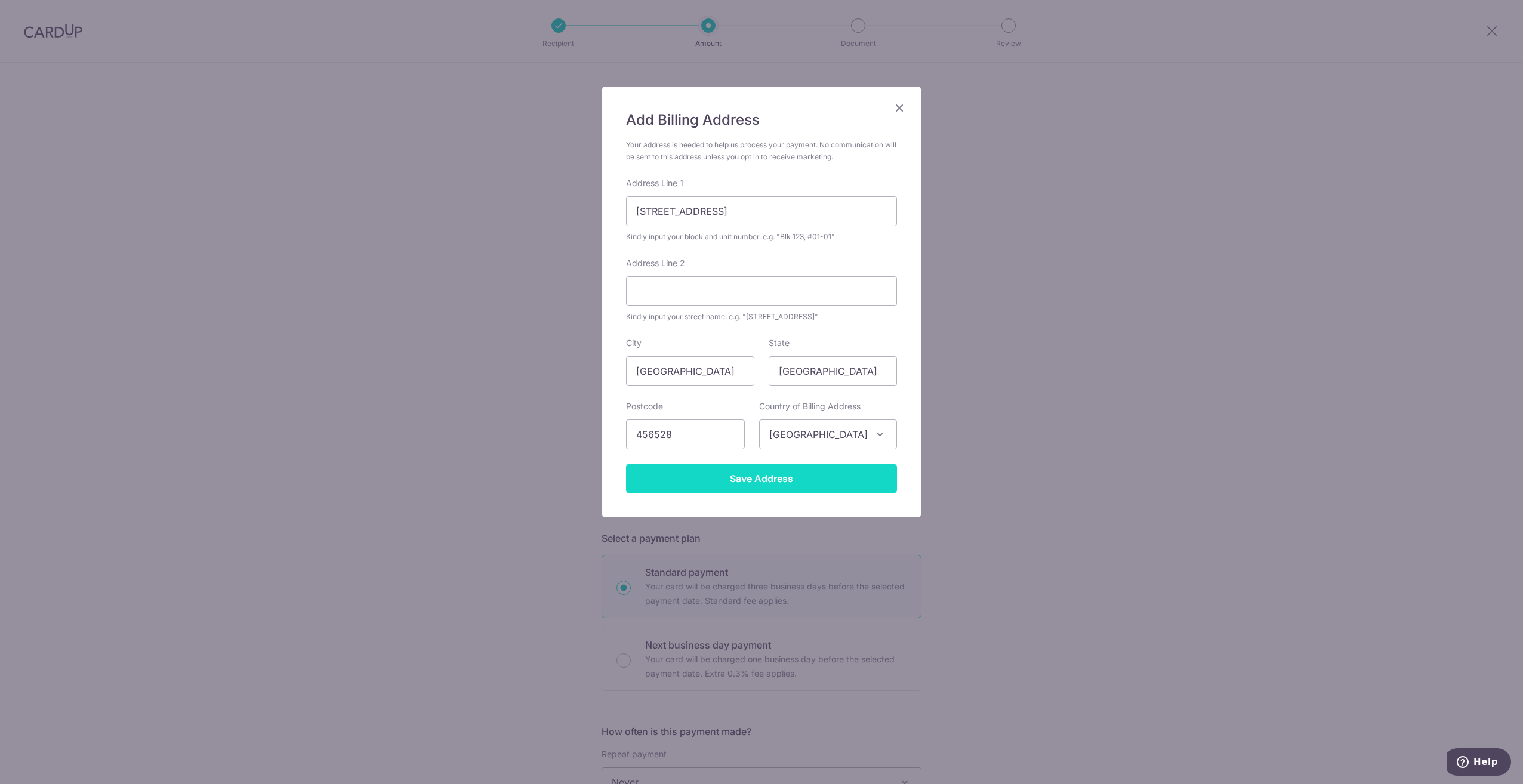
click at [756, 478] on input "Save Address" at bounding box center [761, 478] width 271 height 29
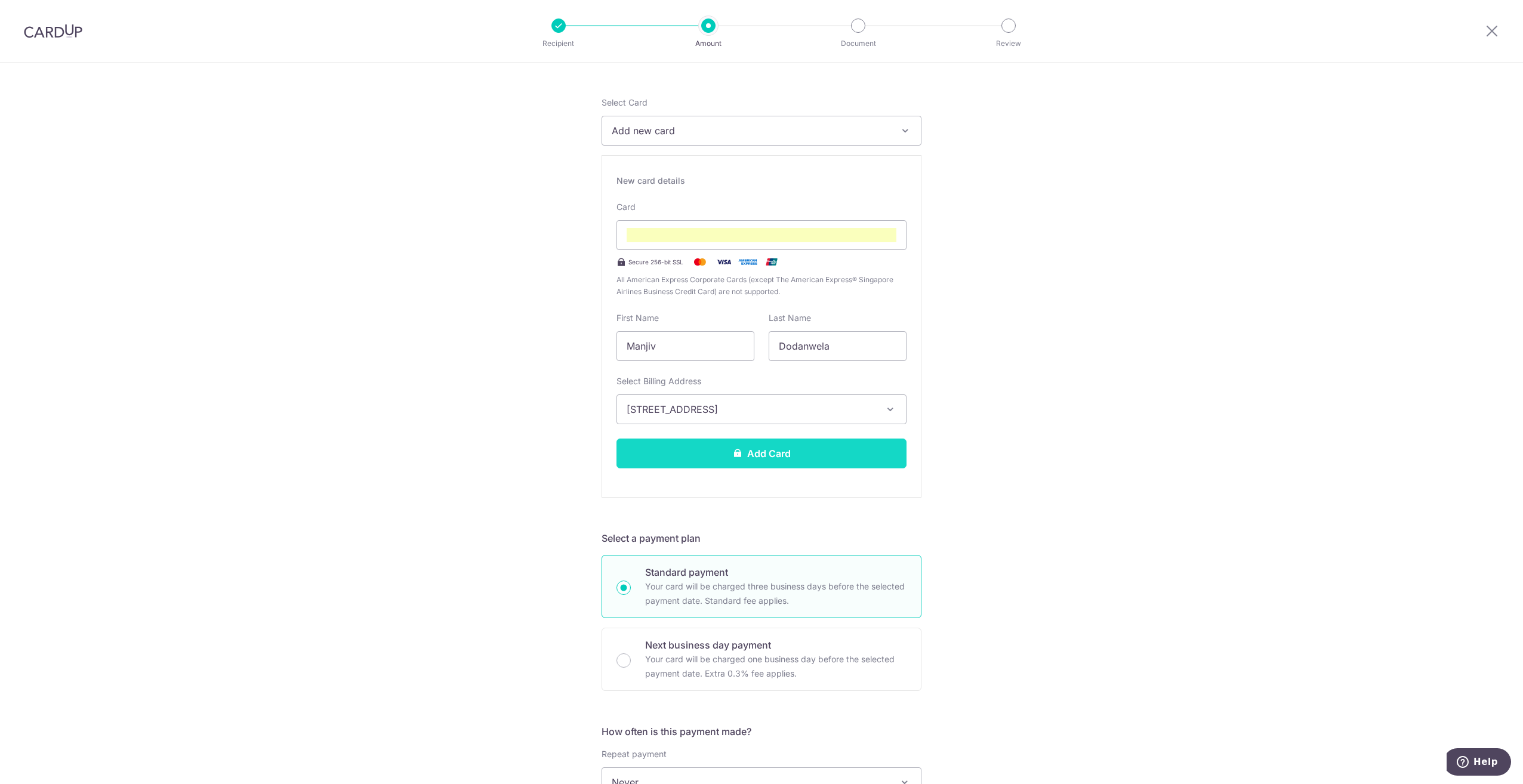
click at [784, 448] on button "Add Card" at bounding box center [762, 453] width 290 height 29
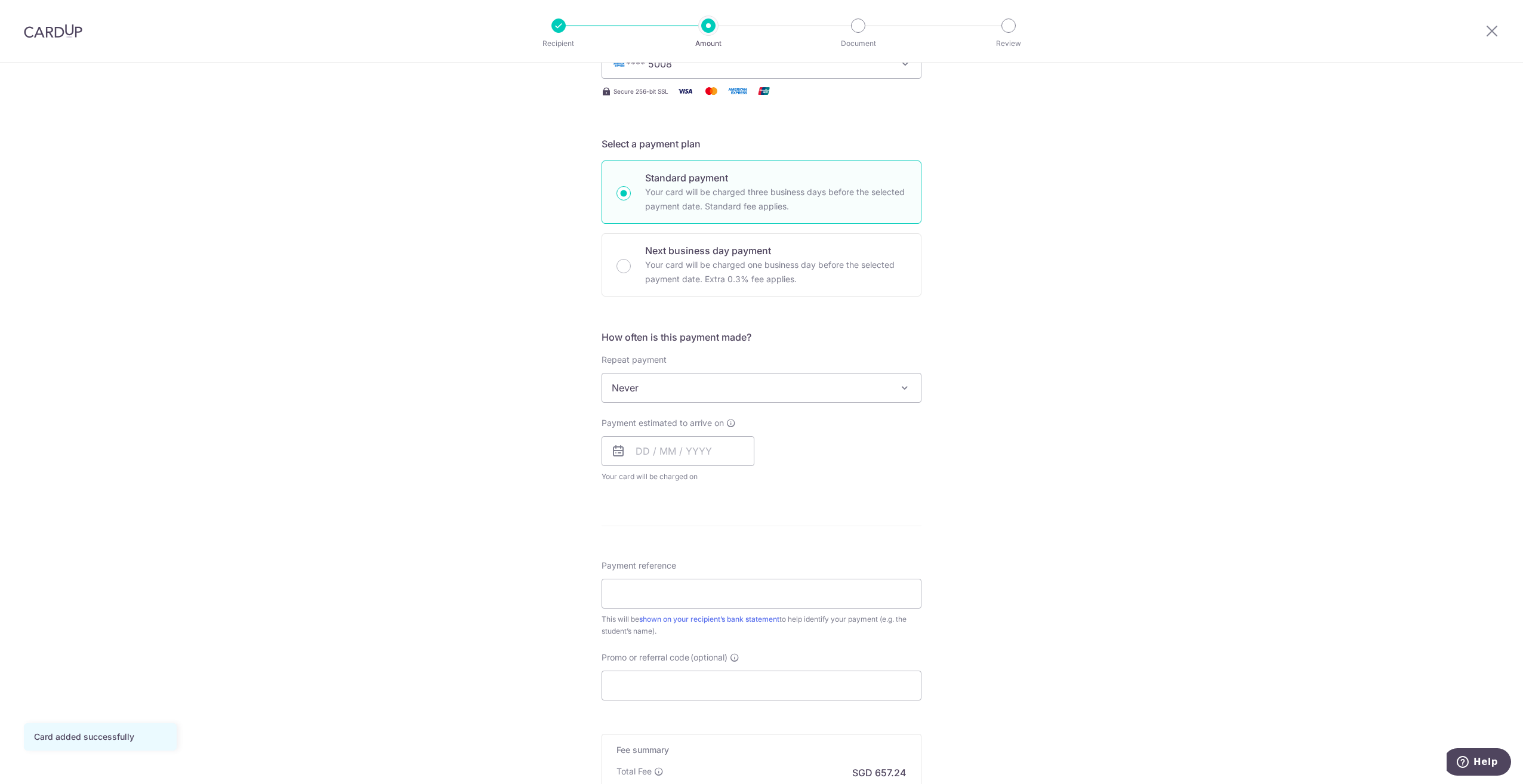
scroll to position [195, 0]
click at [652, 447] on input "text" at bounding box center [677, 451] width 153 height 29
click at [740, 580] on link "19" at bounding box center [746, 583] width 19 height 19
type input "19/09/2025"
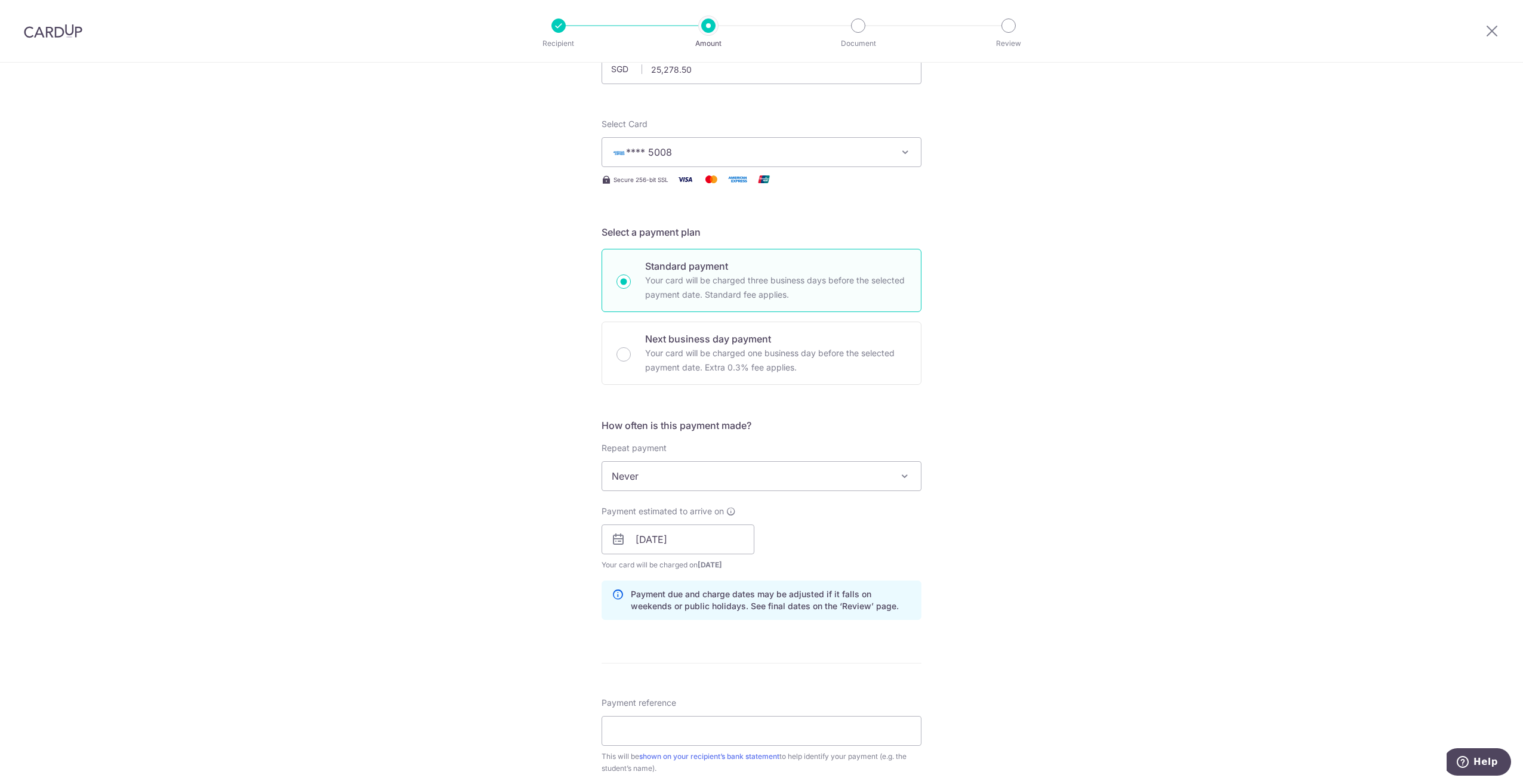
scroll to position [0, 0]
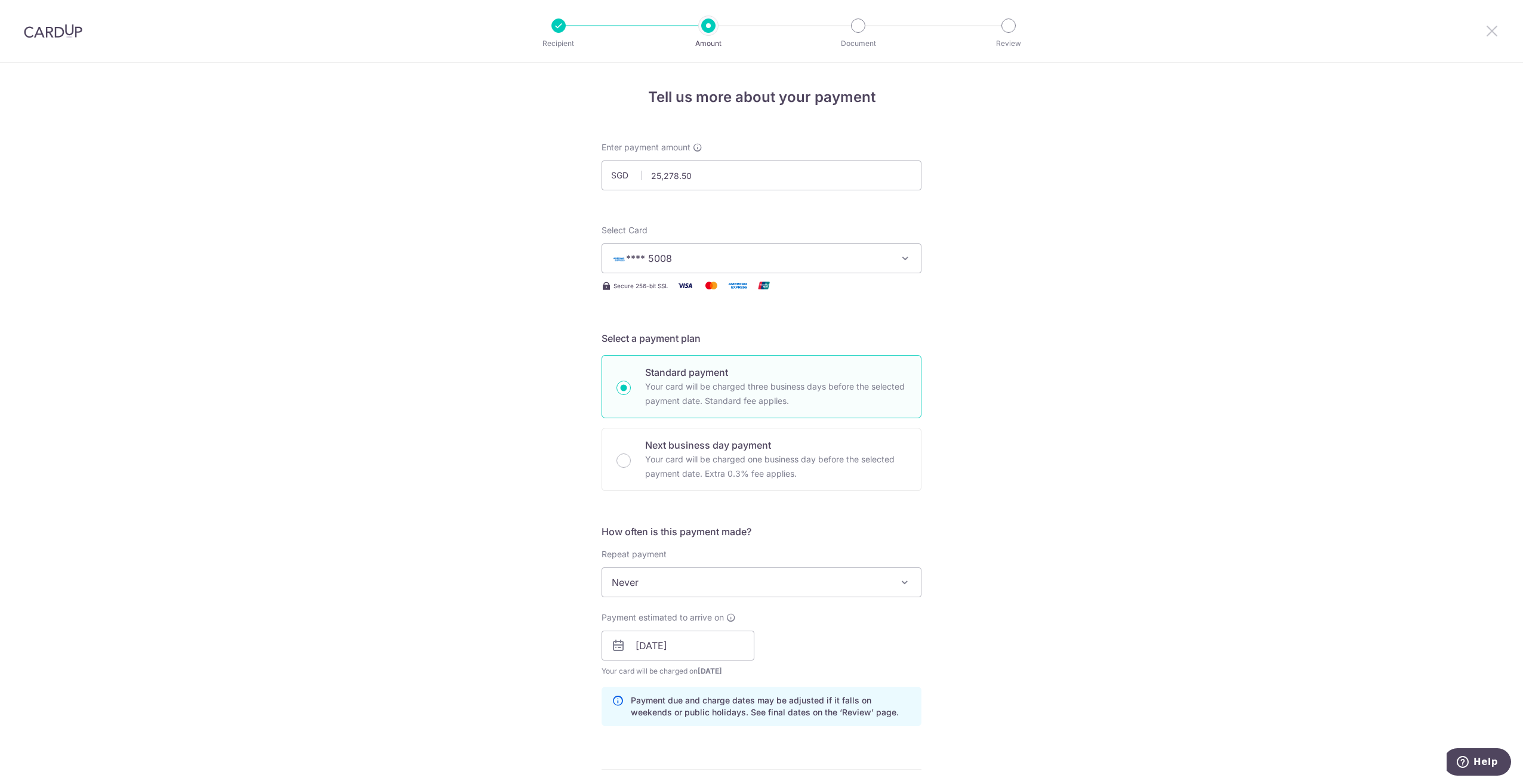
click at [1488, 26] on icon at bounding box center [1492, 30] width 14 height 15
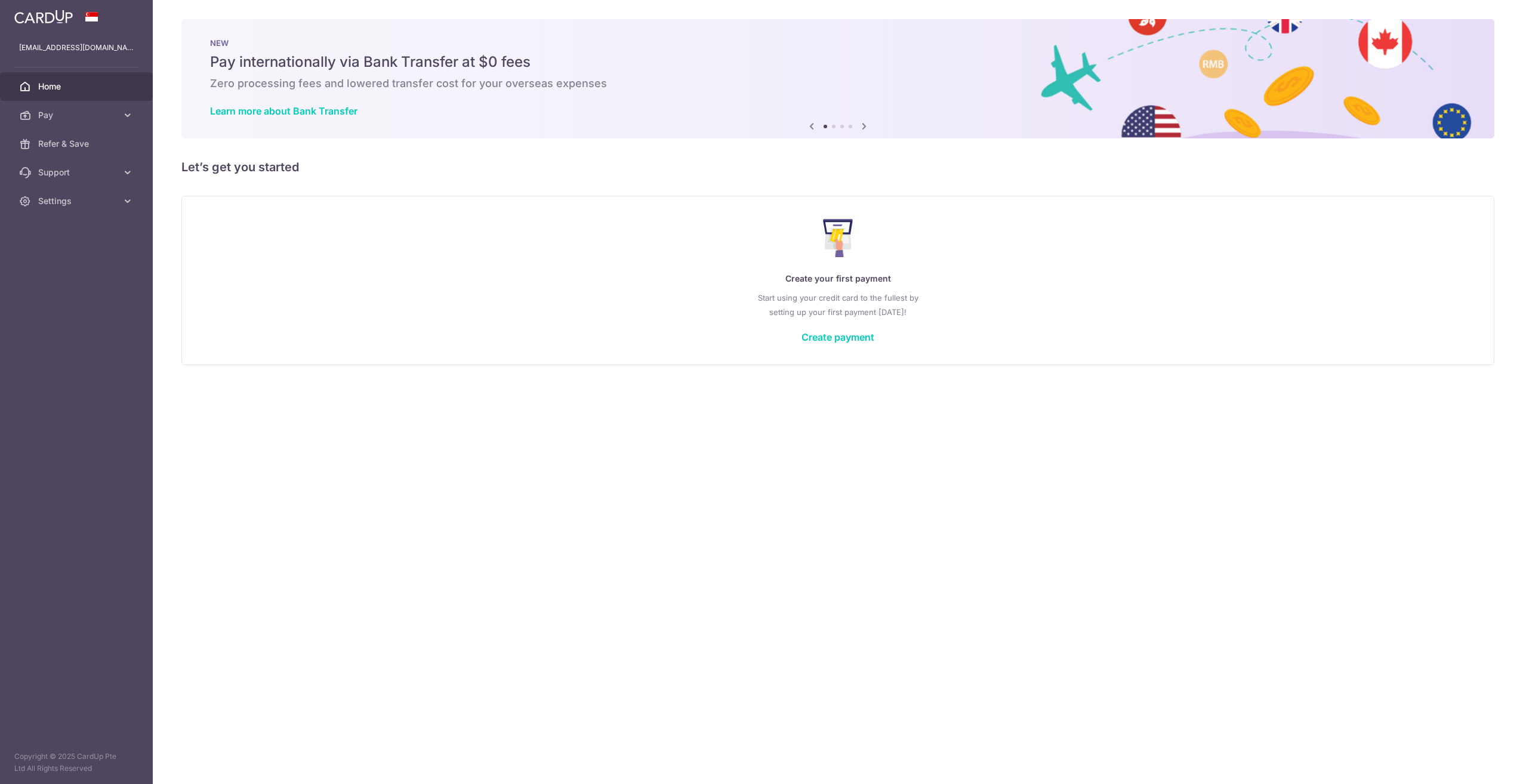
click at [60, 22] on img at bounding box center [43, 16] width 58 height 14
click at [54, 20] on img at bounding box center [43, 16] width 58 height 14
click at [62, 207] on link "Settings" at bounding box center [76, 201] width 153 height 29
click at [55, 262] on span "Logout" at bounding box center [78, 257] width 79 height 12
